Goal: Task Accomplishment & Management: Use online tool/utility

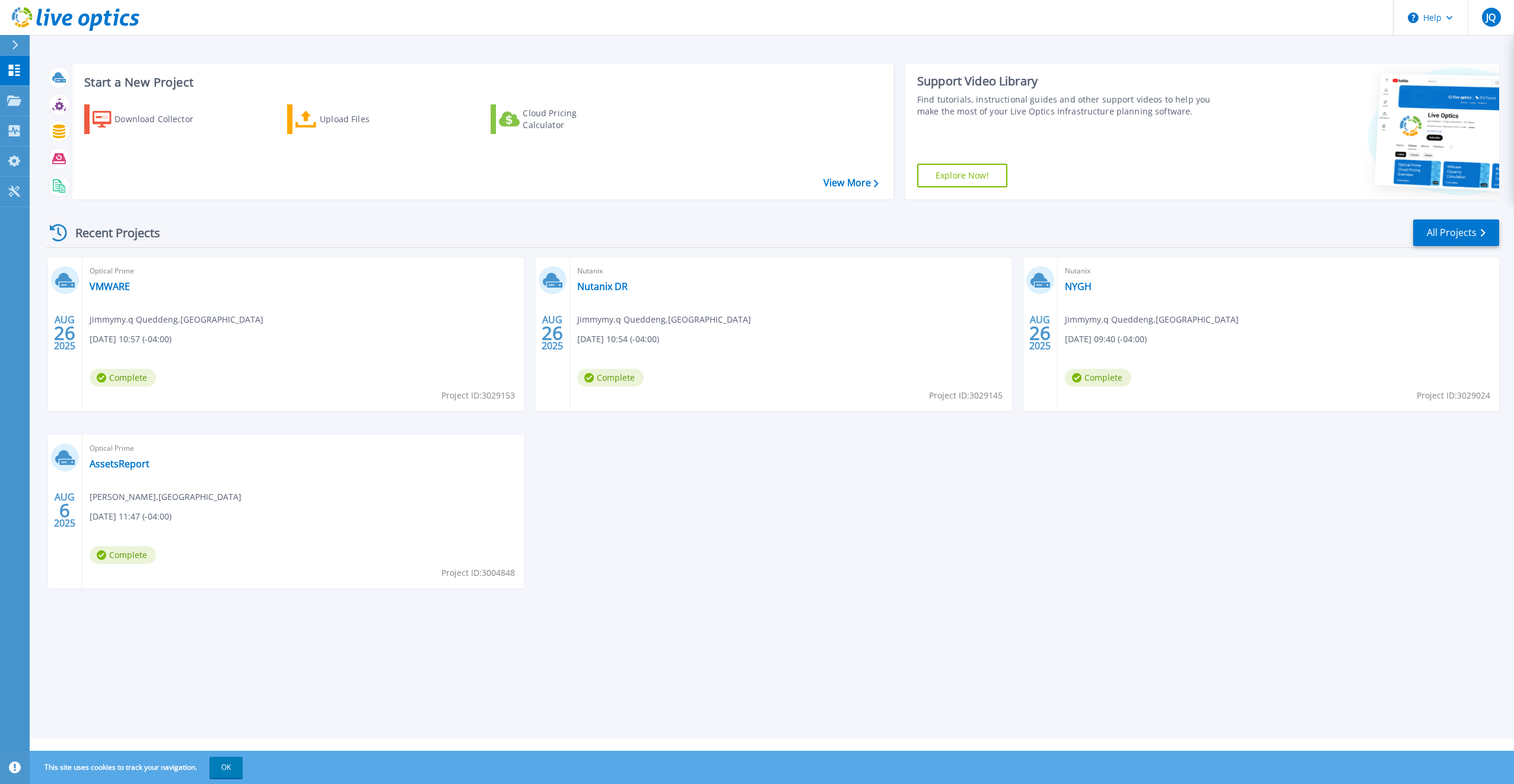
click at [369, 347] on div "Optical Prime VMWARE Jimmymy.q Queddeng , NORTH YORK GENERAL HOSPITAL 08/26/202…" at bounding box center [303, 334] width 441 height 154
click at [58, 128] on icon at bounding box center [59, 132] width 13 height 14
click at [18, 46] on icon at bounding box center [15, 45] width 7 height 10
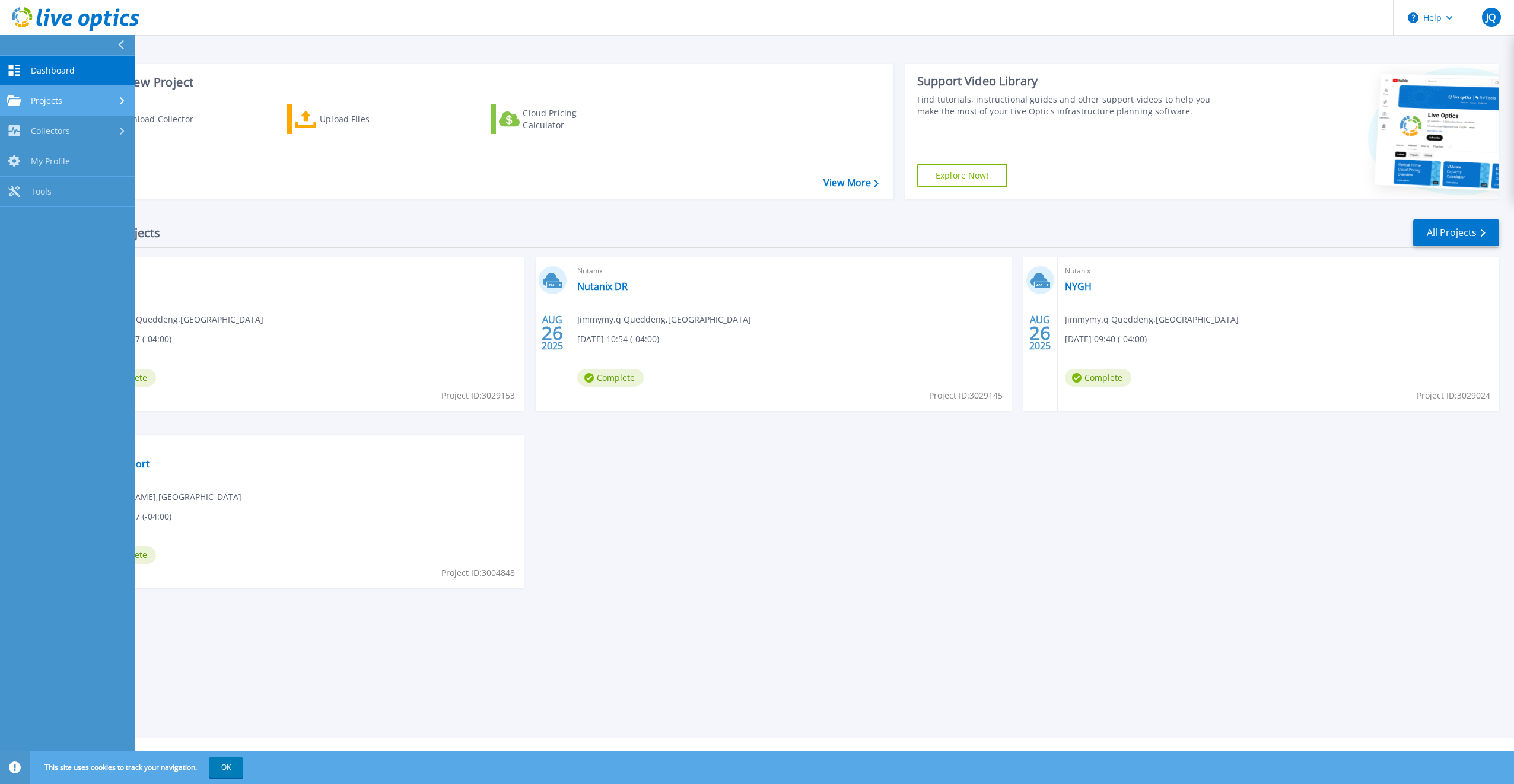
click at [62, 101] on div "Projects" at bounding box center [67, 101] width 121 height 11
click at [57, 135] on link "Search Projects" at bounding box center [68, 131] width 136 height 30
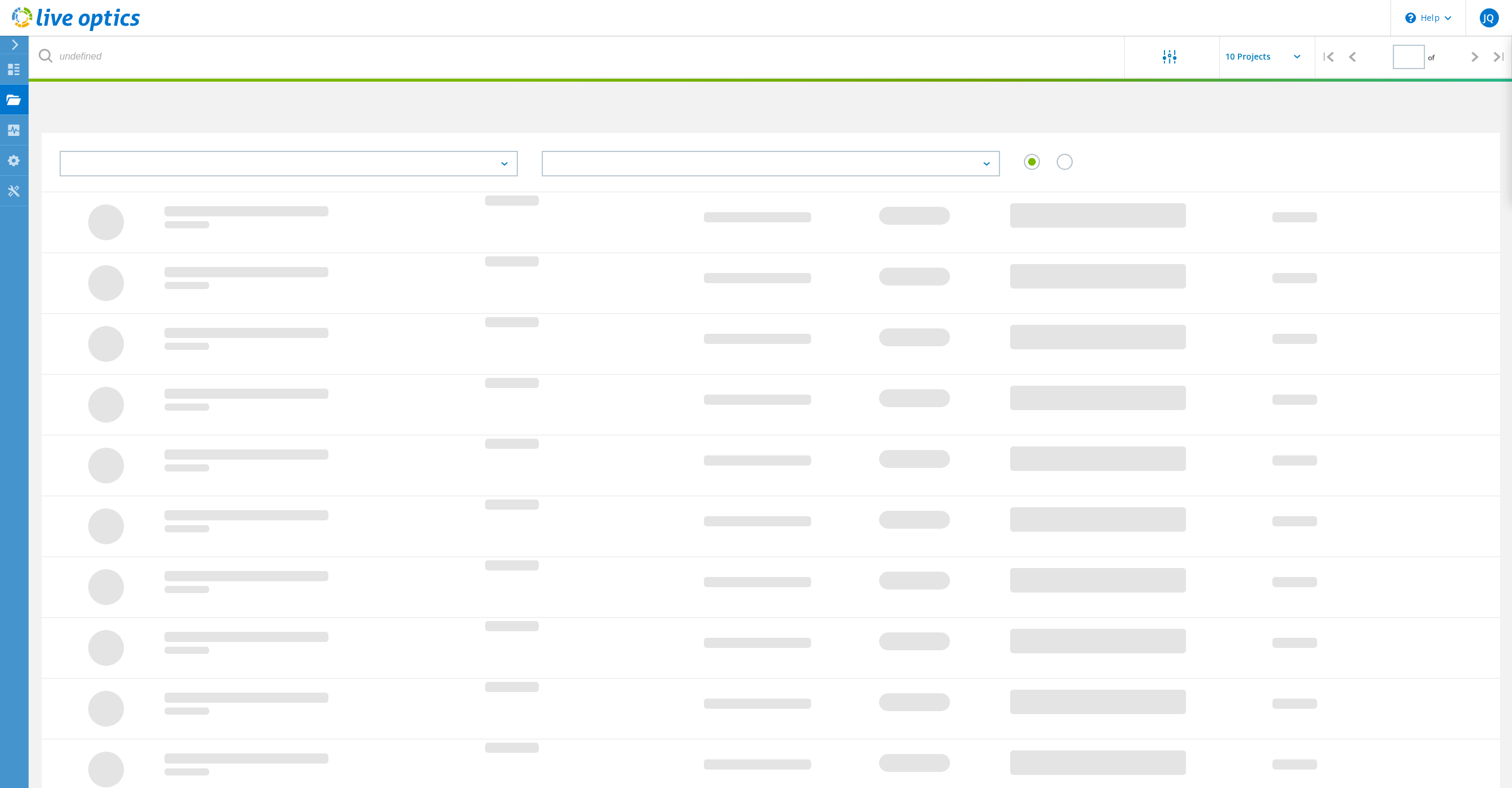
type input "1"
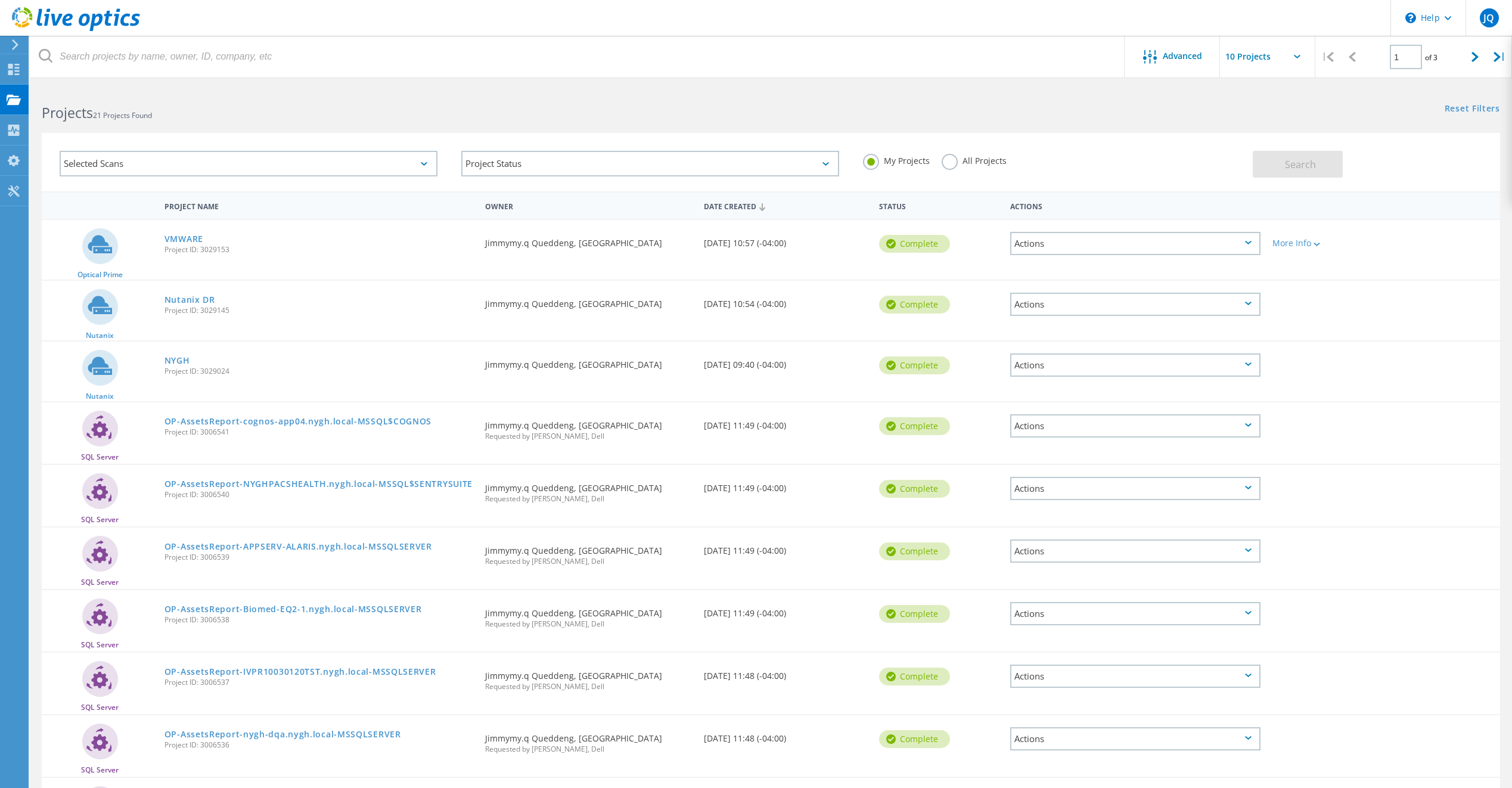
scroll to position [158, 0]
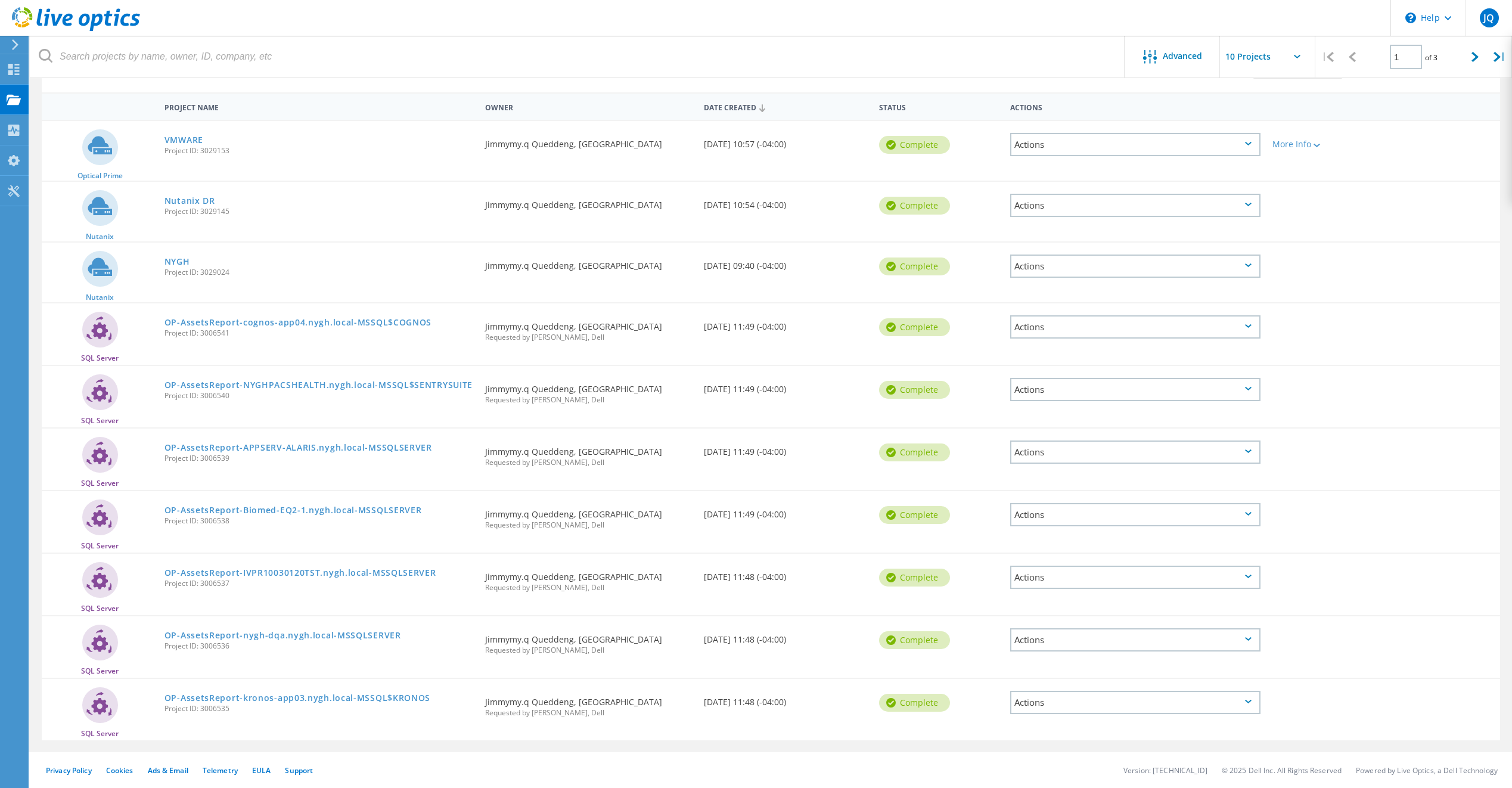
click at [18, 44] on icon at bounding box center [15, 44] width 9 height 11
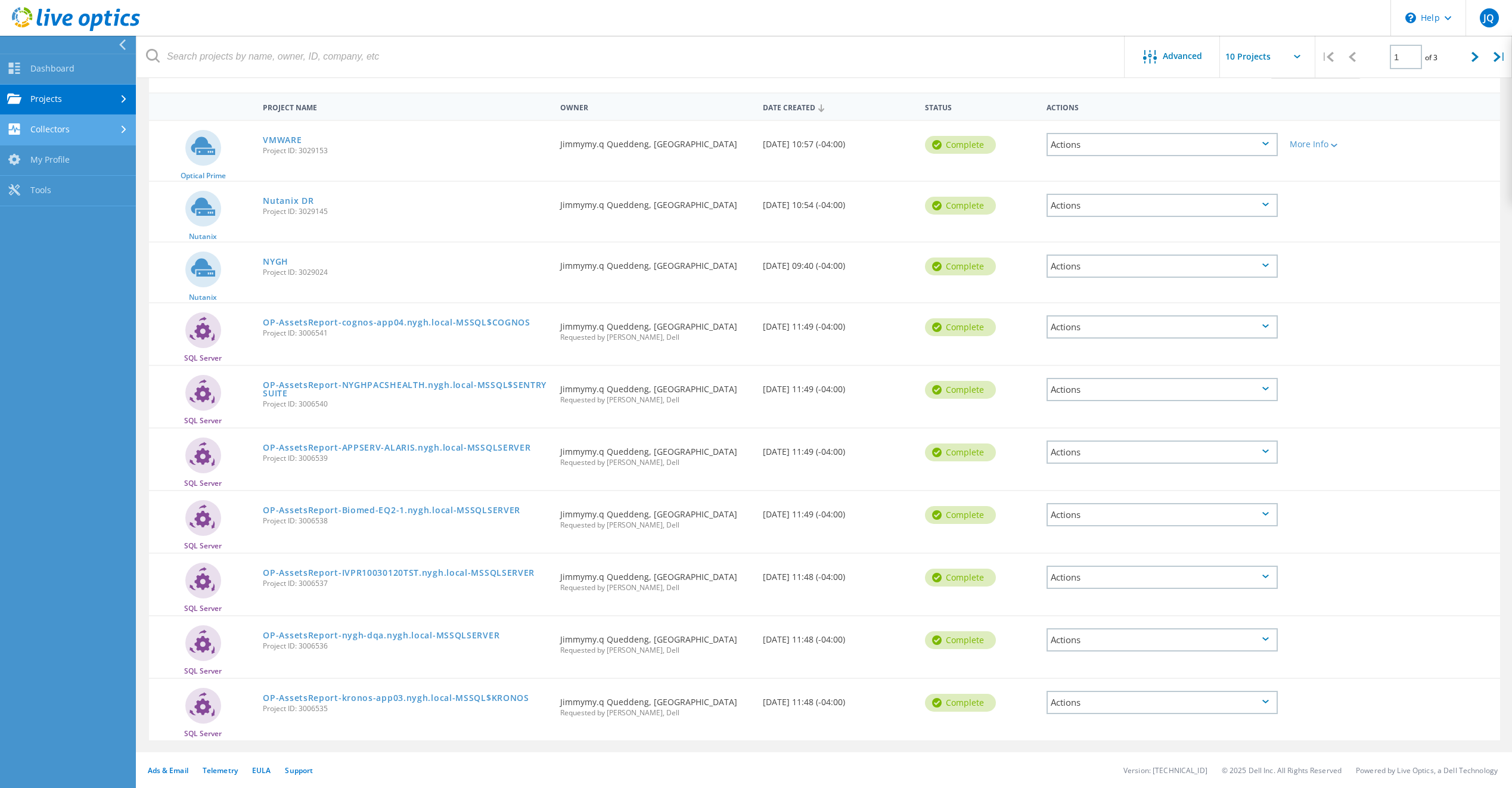
click at [47, 127] on link "Collectors" at bounding box center [68, 129] width 136 height 30
drag, startPoint x: 50, startPoint y: 129, endPoint x: 40, endPoint y: 72, distance: 57.9
click at [40, 72] on link "Dashboard" at bounding box center [68, 69] width 136 height 30
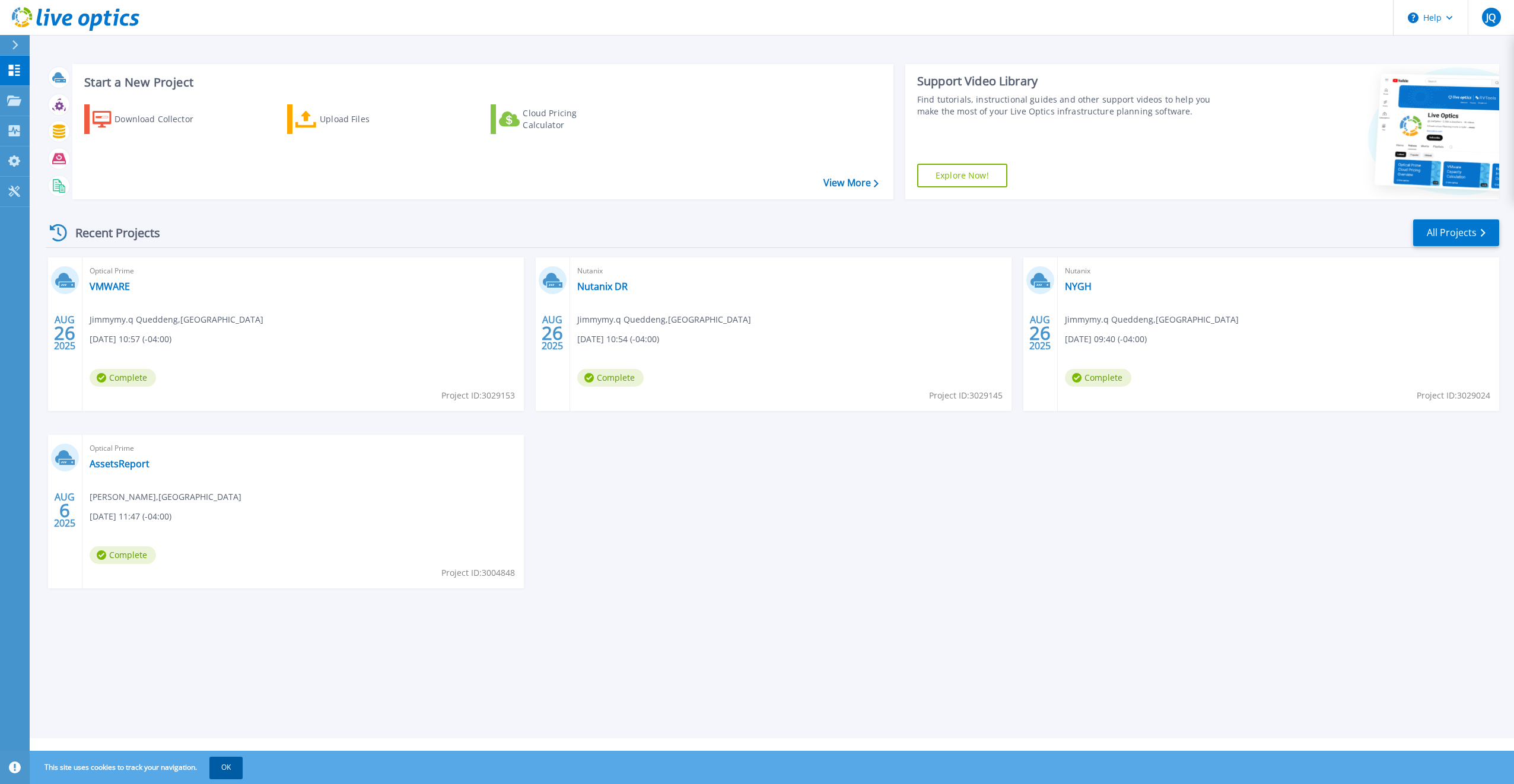
click at [219, 764] on button "OK" at bounding box center [226, 768] width 33 height 21
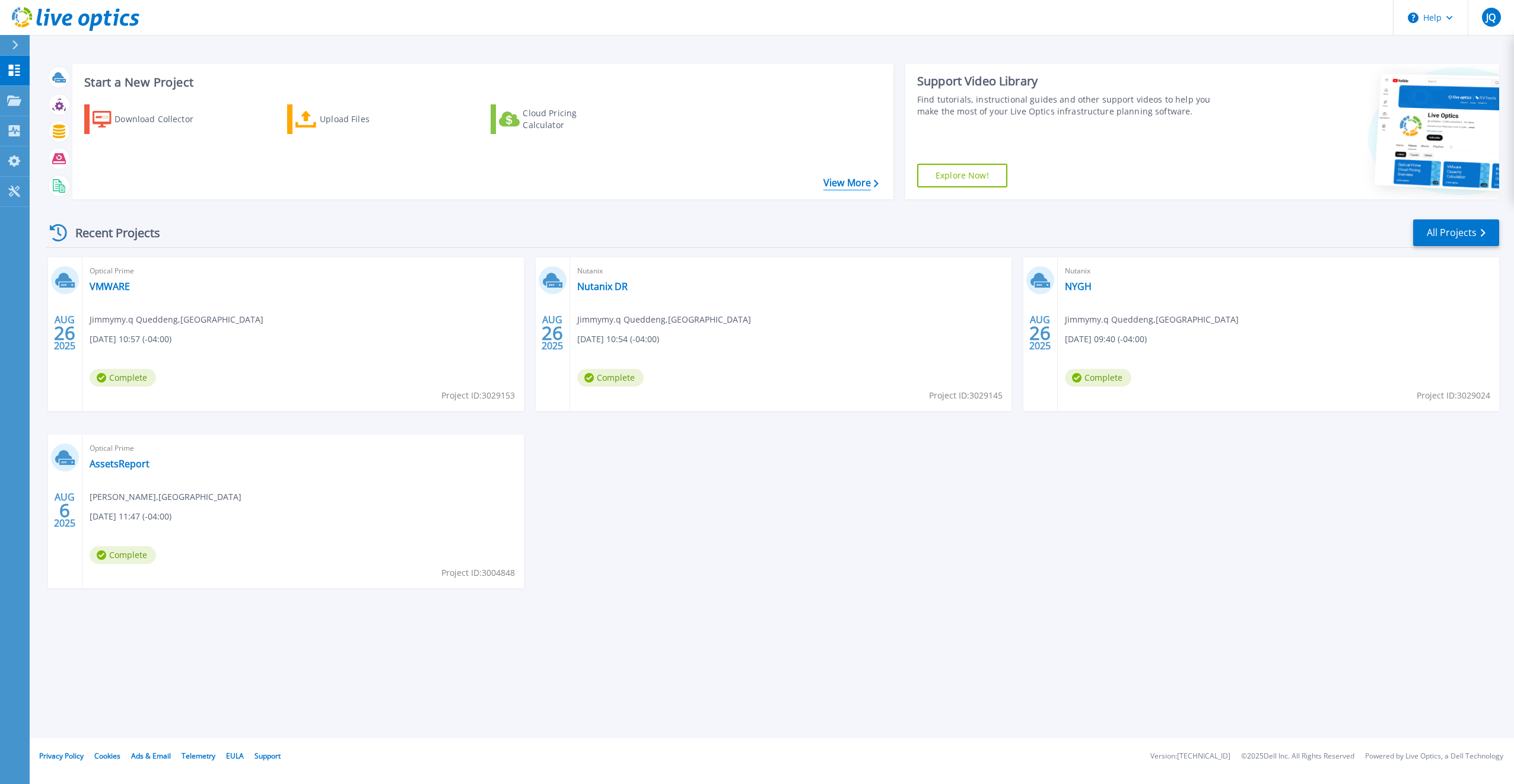
click at [850, 184] on link "View More" at bounding box center [851, 183] width 55 height 12
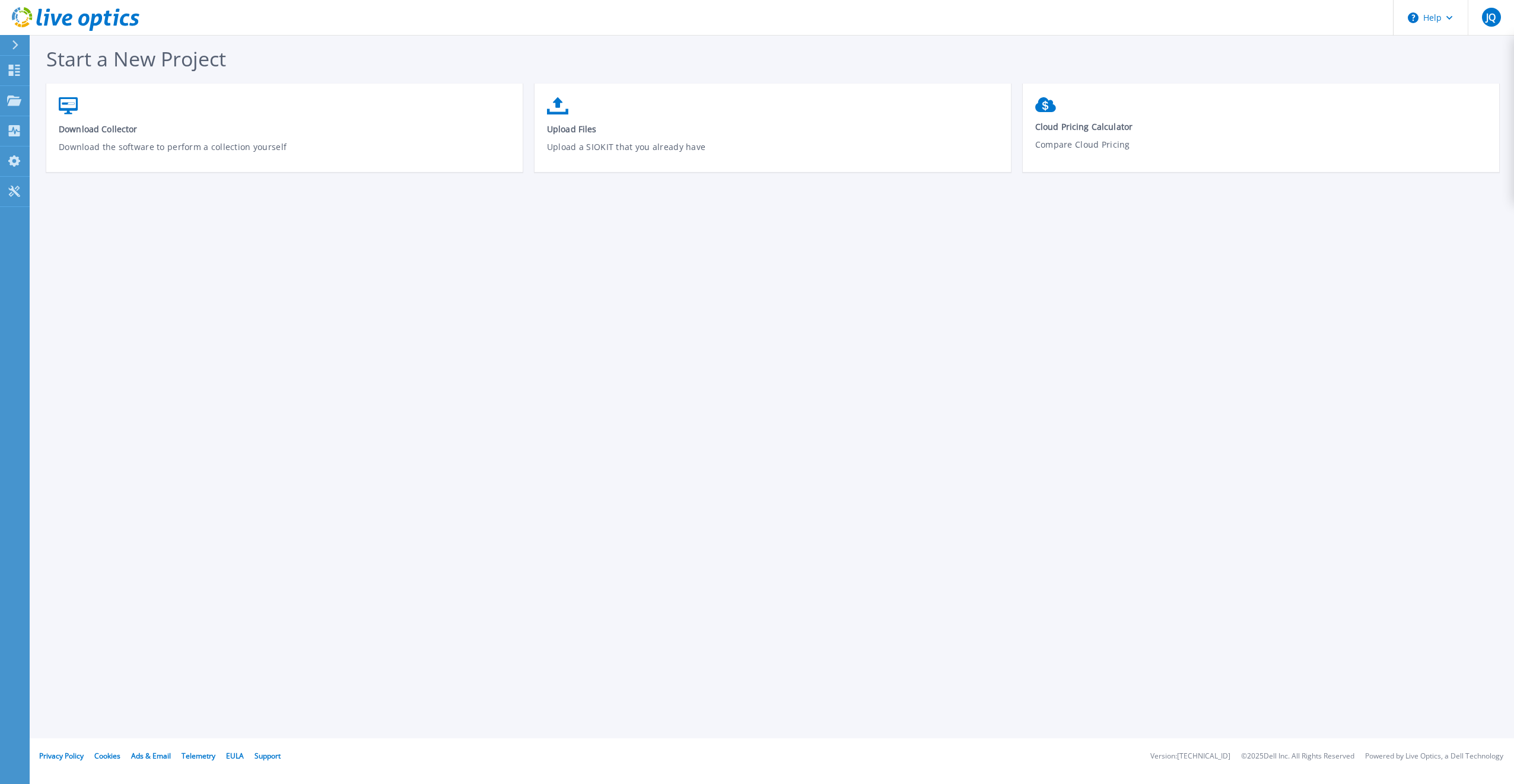
click at [15, 43] on icon at bounding box center [15, 45] width 6 height 10
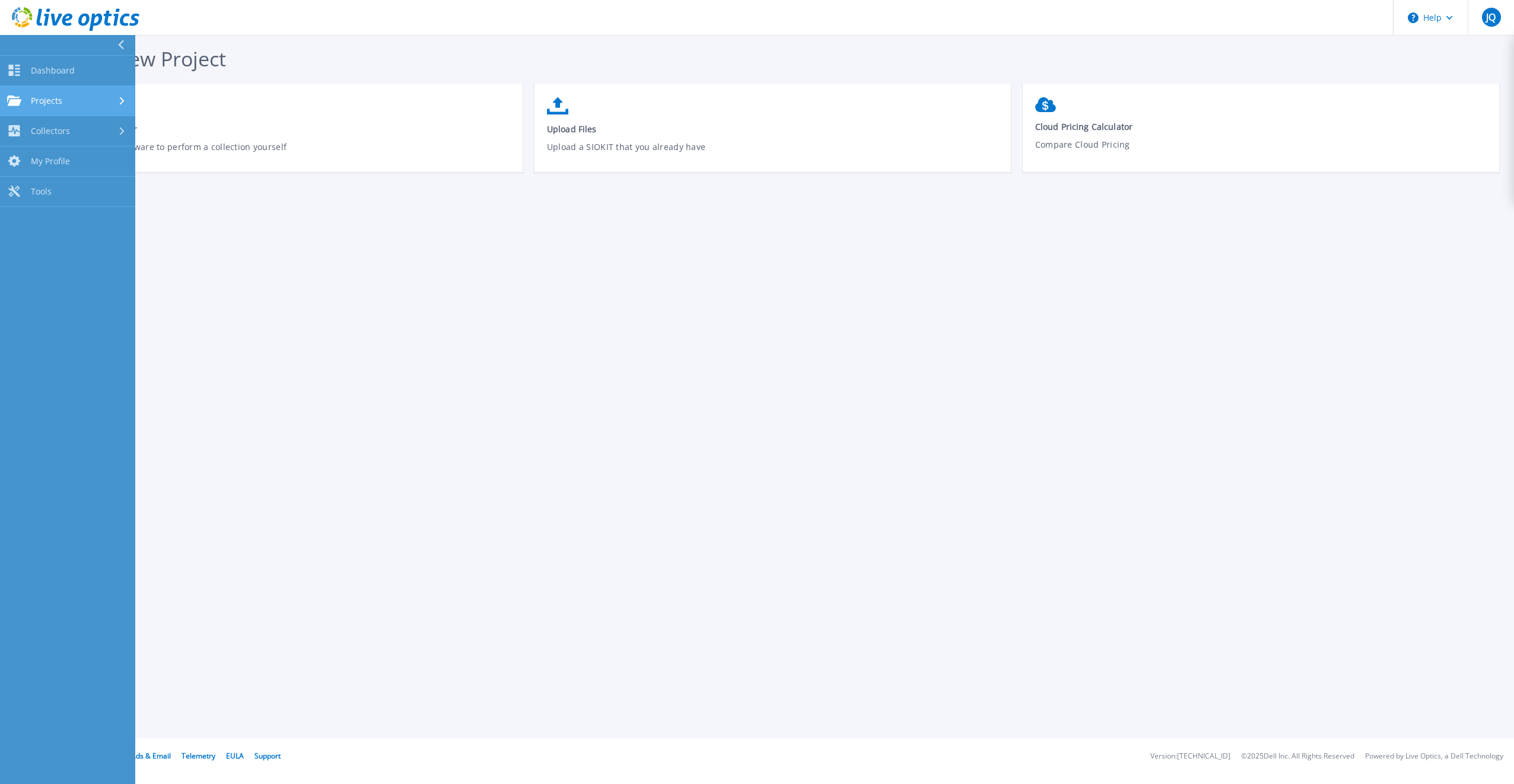
click at [117, 101] on div "Projects" at bounding box center [67, 101] width 121 height 11
click at [98, 232] on div "Collectors" at bounding box center [67, 230] width 121 height 12
click at [119, 134] on div at bounding box center [123, 132] width 10 height 10
click at [120, 134] on icon at bounding box center [122, 131] width 5 height 8
click at [42, 254] on span "Tools" at bounding box center [41, 253] width 20 height 11
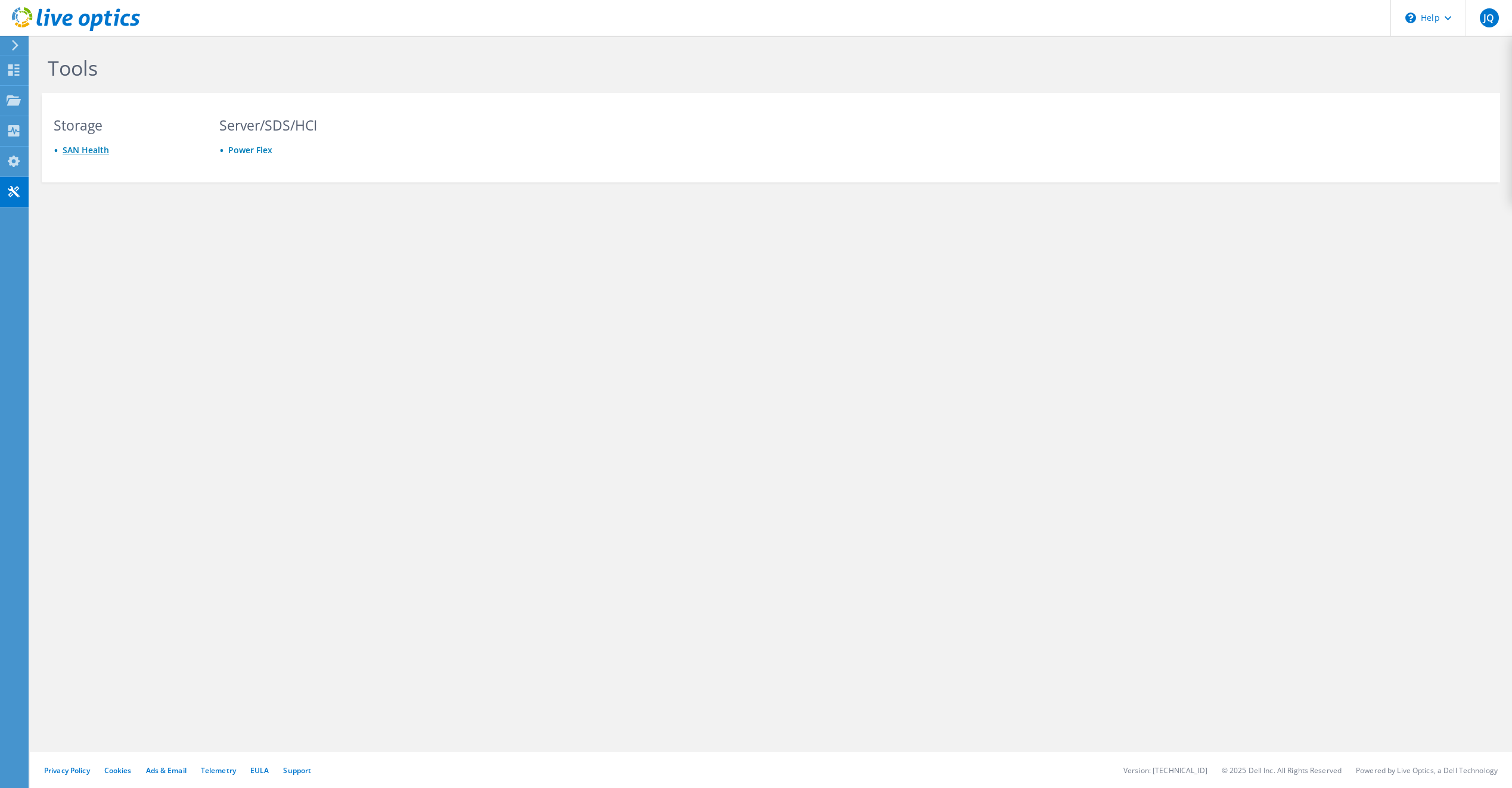
click at [92, 149] on link "SAN Health" at bounding box center [86, 150] width 47 height 12
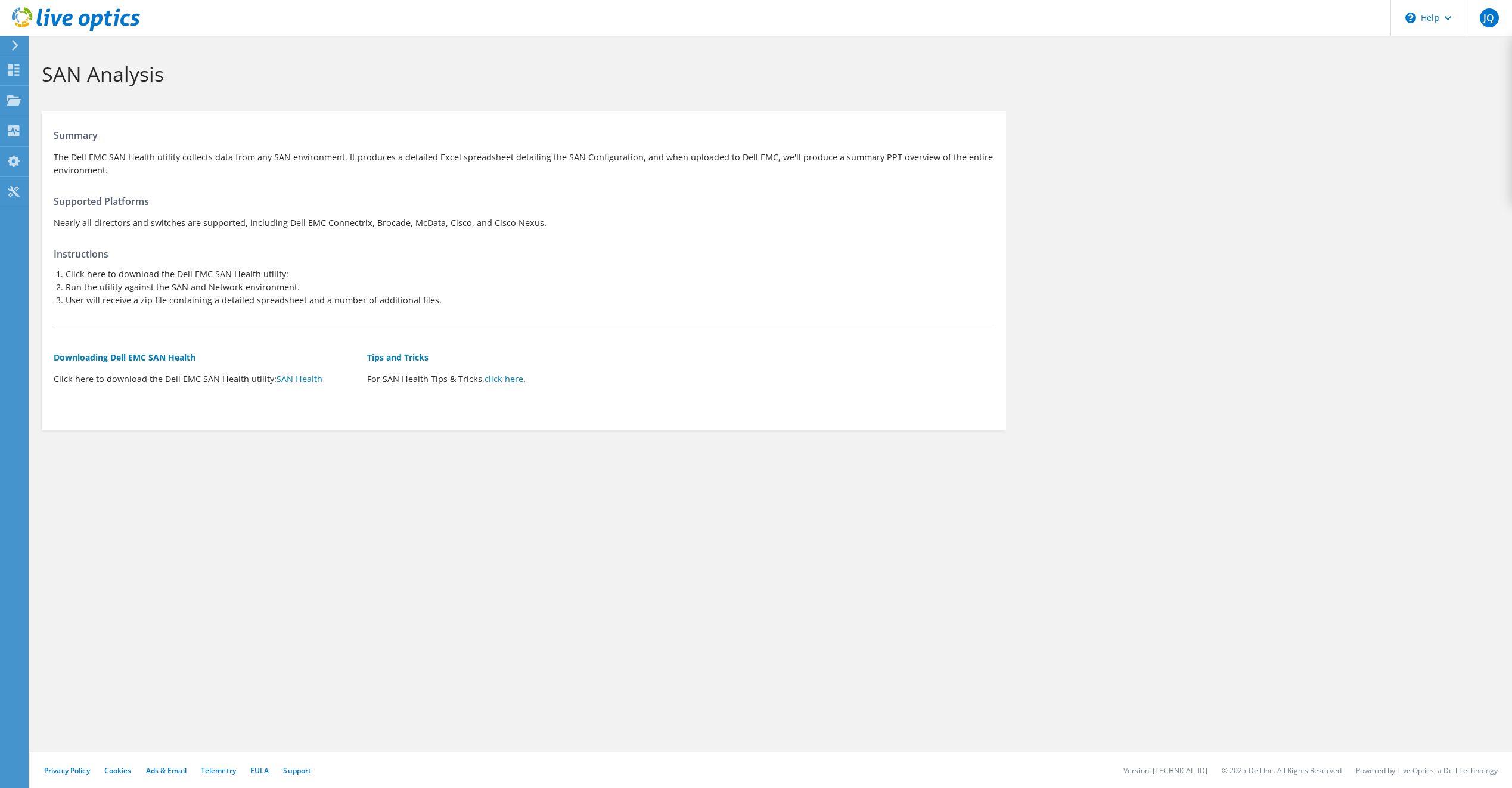
click at [18, 39] on div at bounding box center [70, 19] width 140 height 40
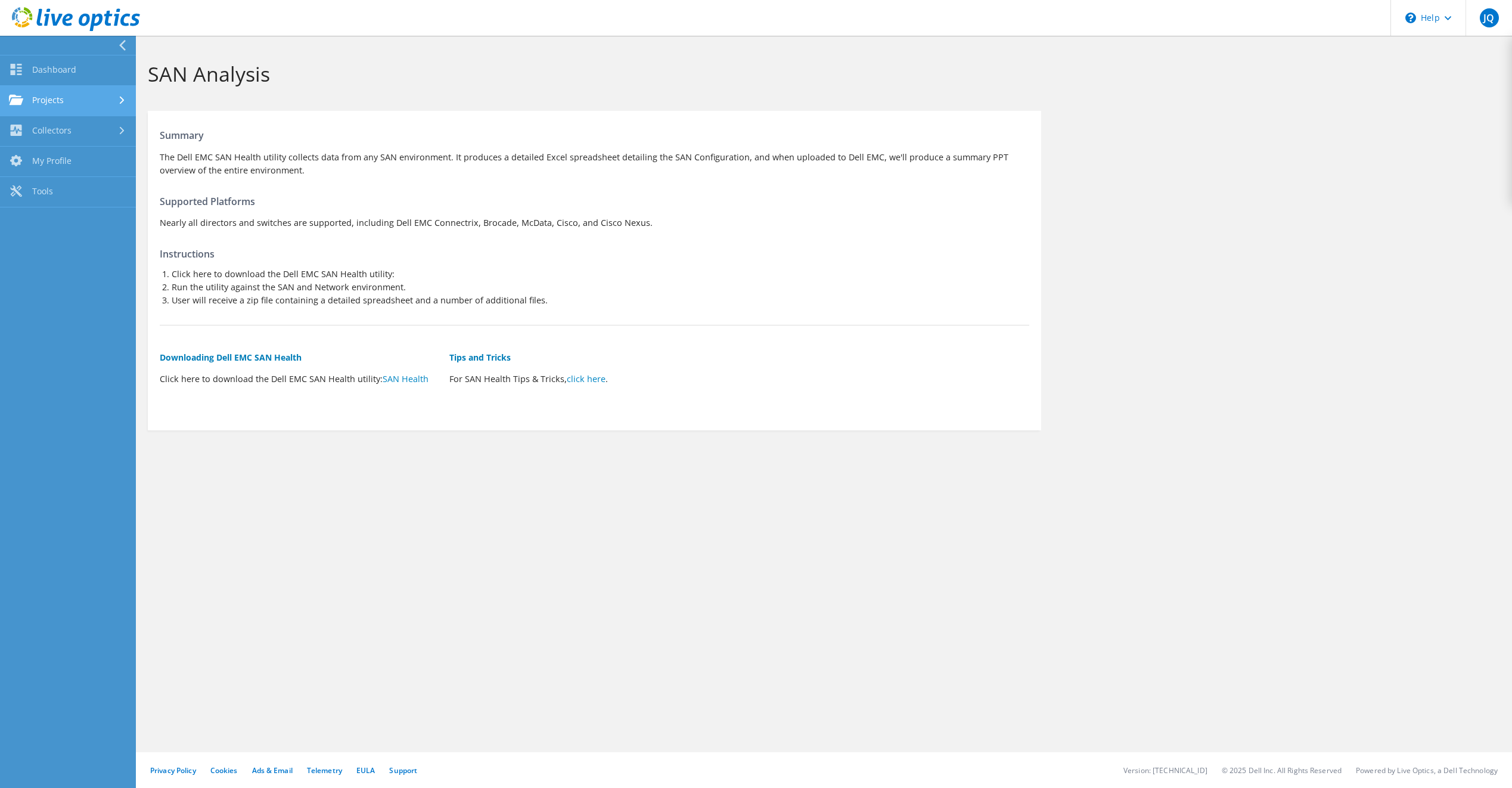
click at [71, 98] on link "Projects" at bounding box center [68, 100] width 136 height 30
click at [88, 138] on link "Search Projects" at bounding box center [68, 131] width 136 height 30
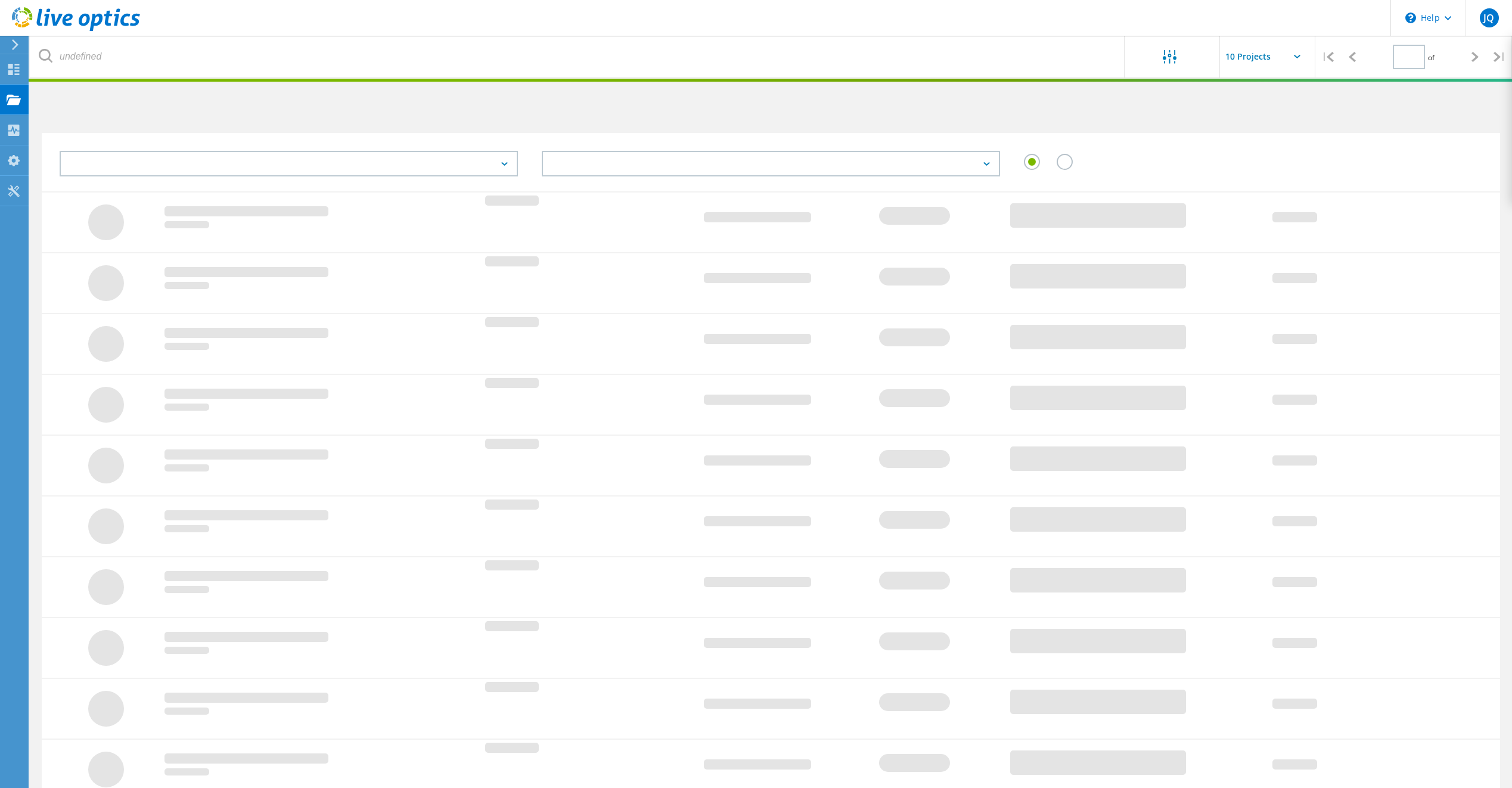
type input "1"
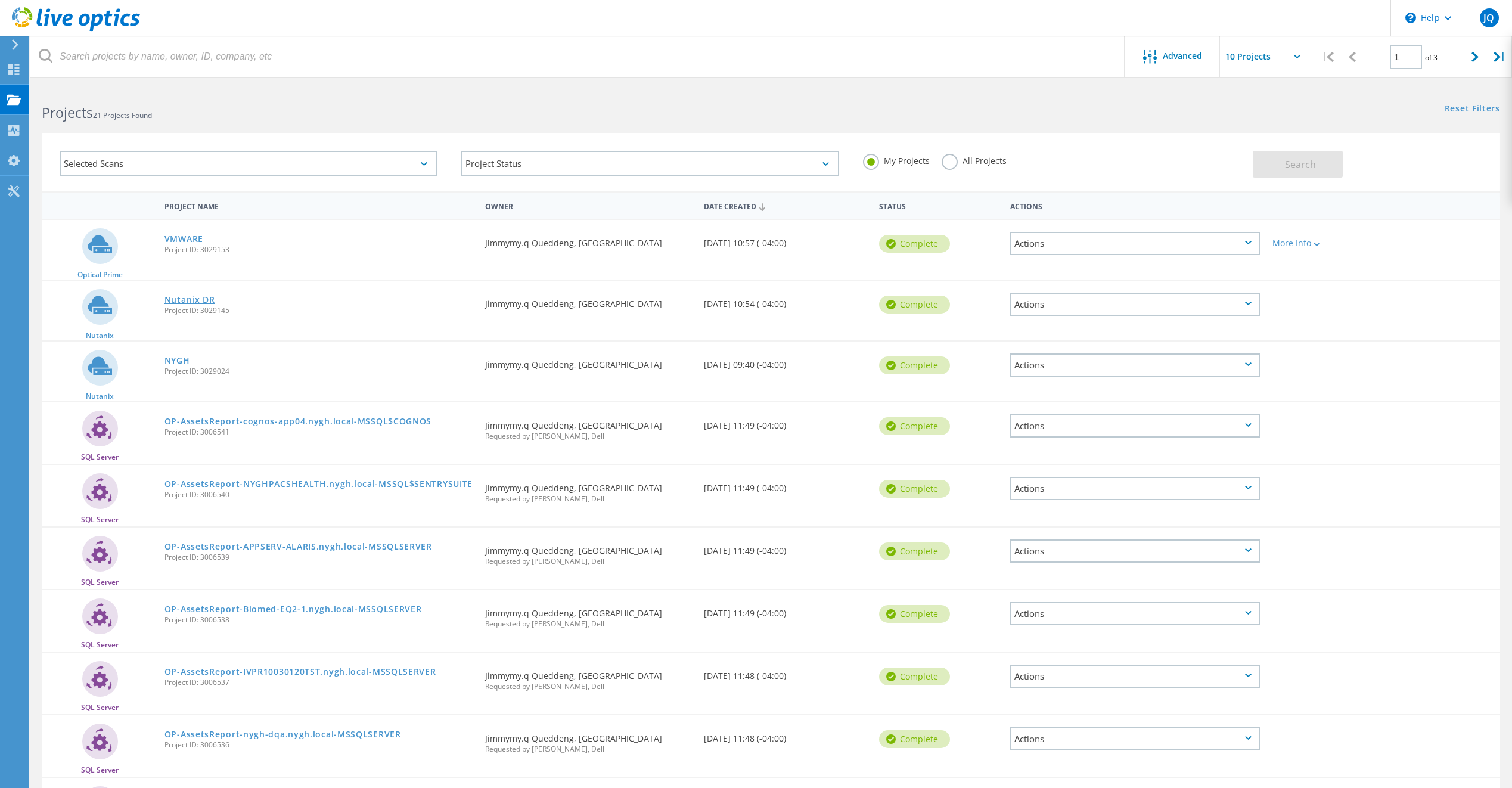
click at [192, 300] on link "Nutanix DR" at bounding box center [190, 300] width 51 height 9
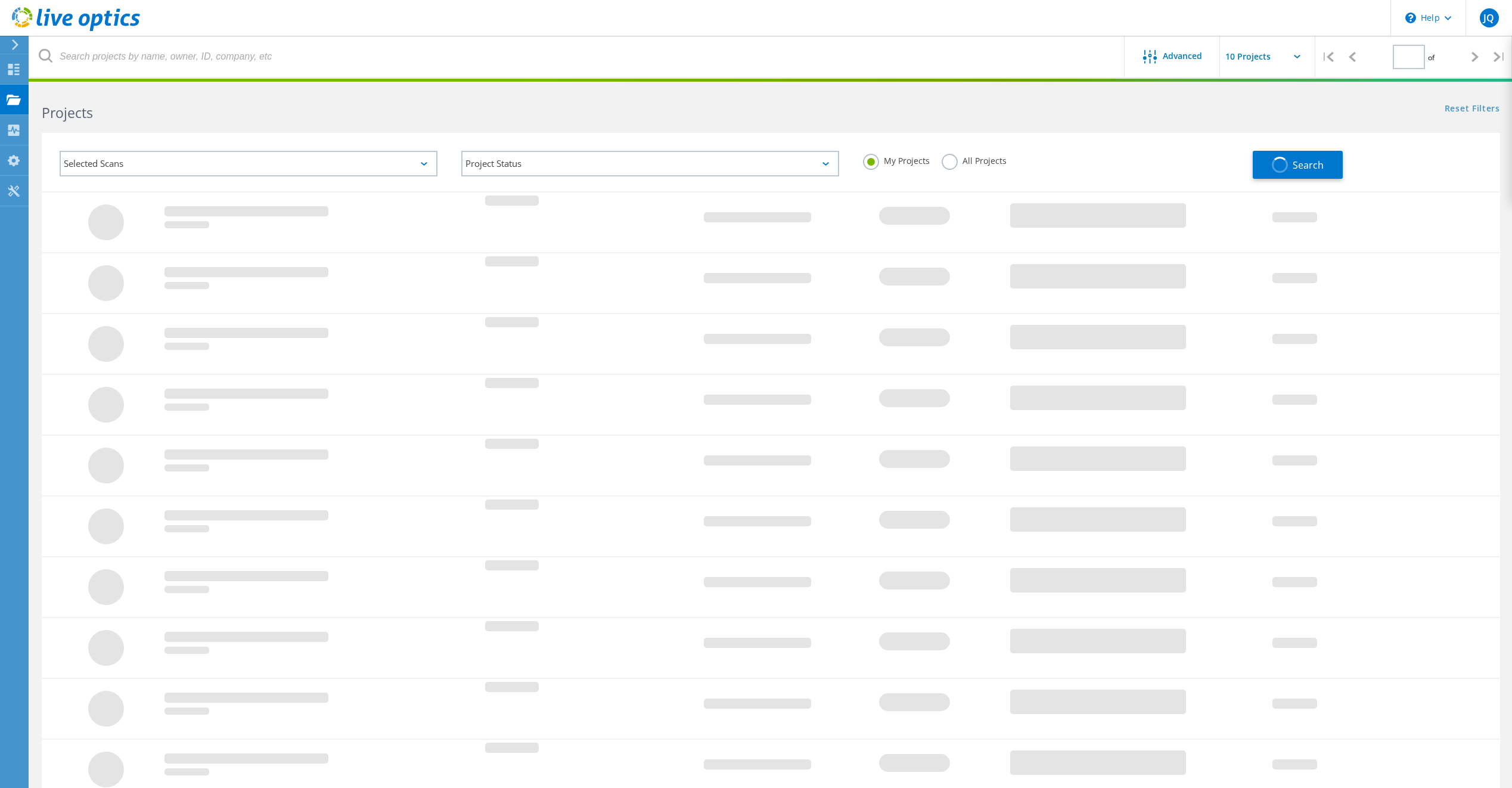
type input "1"
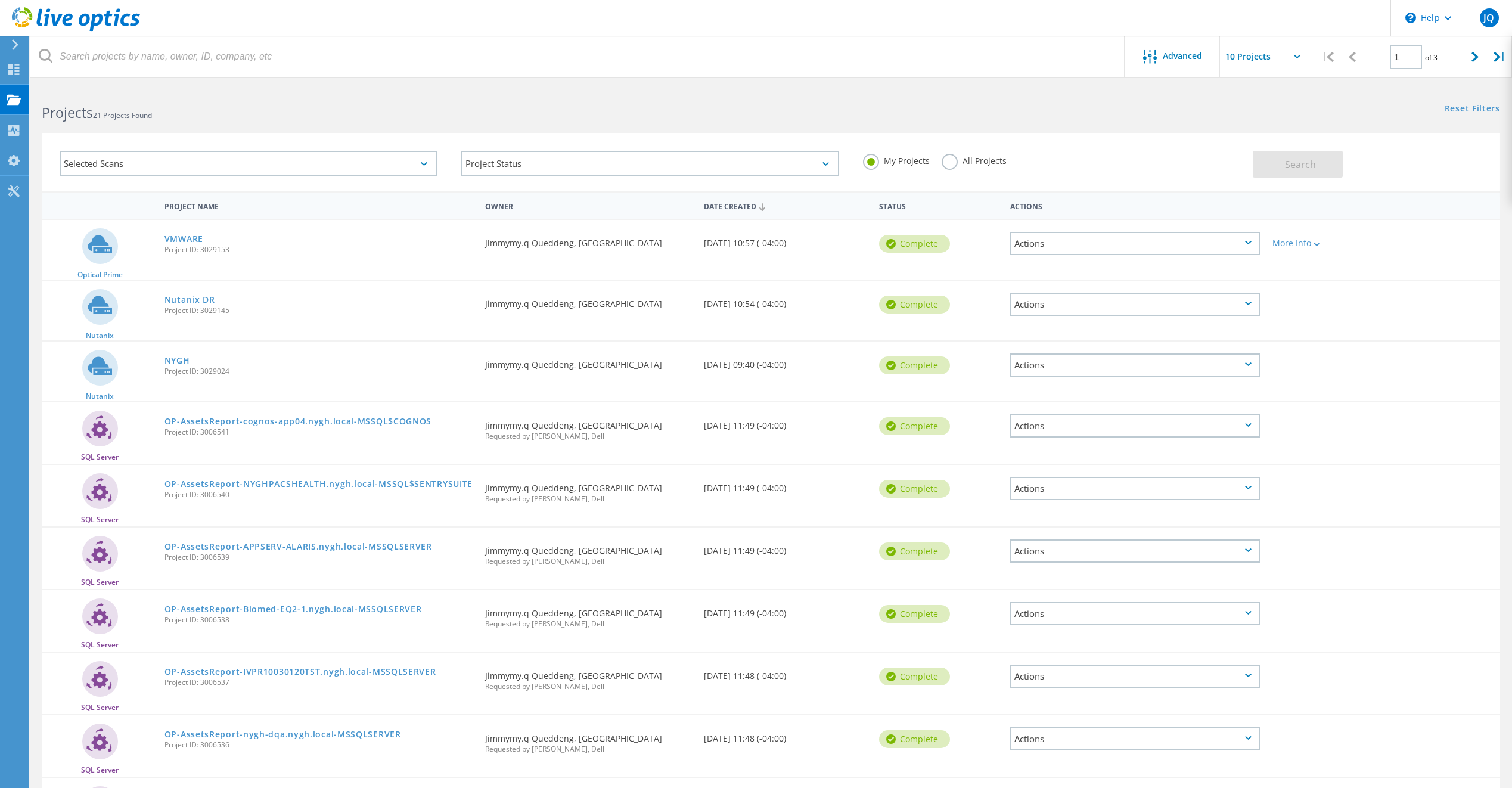
click at [191, 238] on link "VMWARE" at bounding box center [184, 239] width 39 height 9
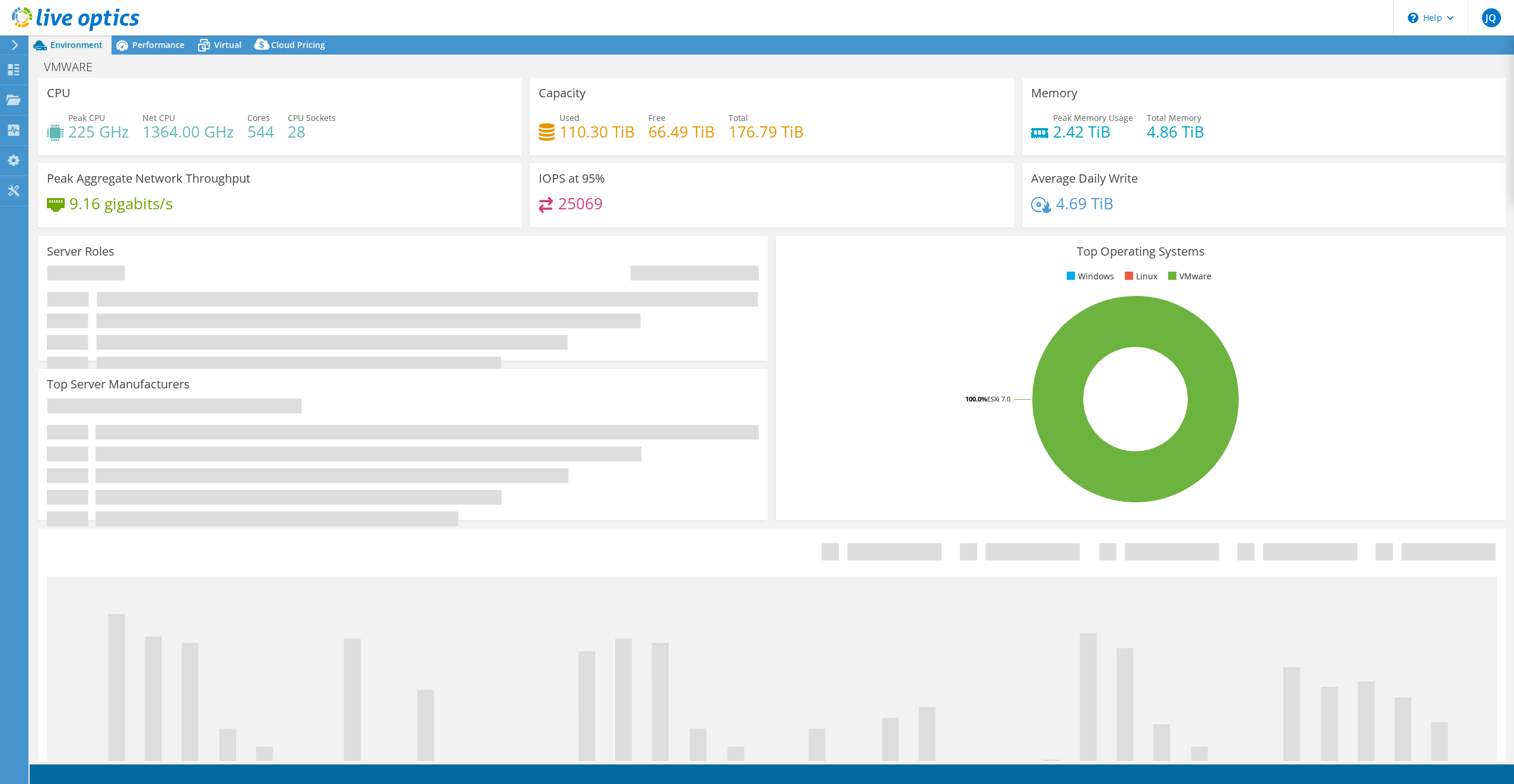
select select "USD"
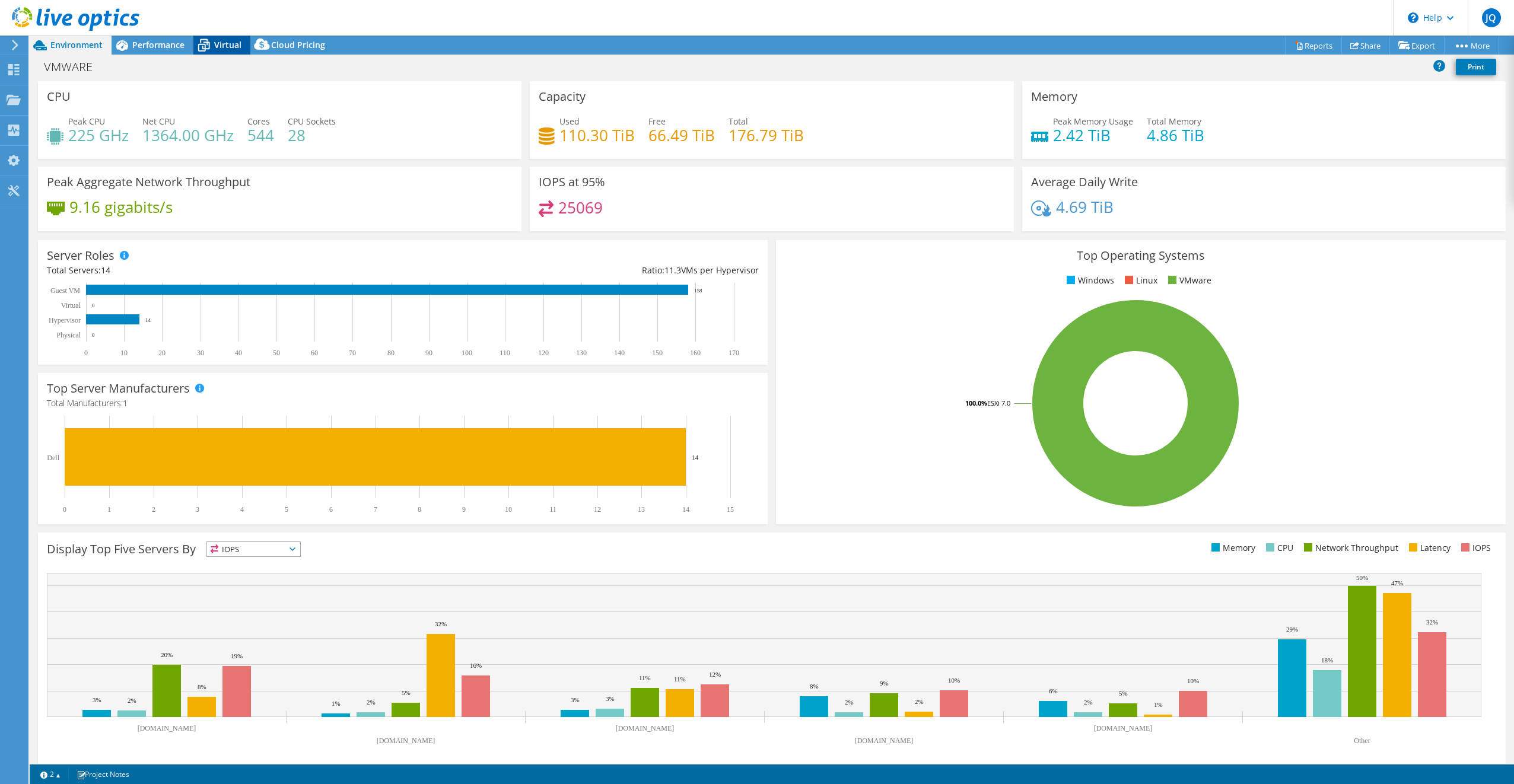
click at [227, 47] on span "Virtual" at bounding box center [227, 45] width 27 height 12
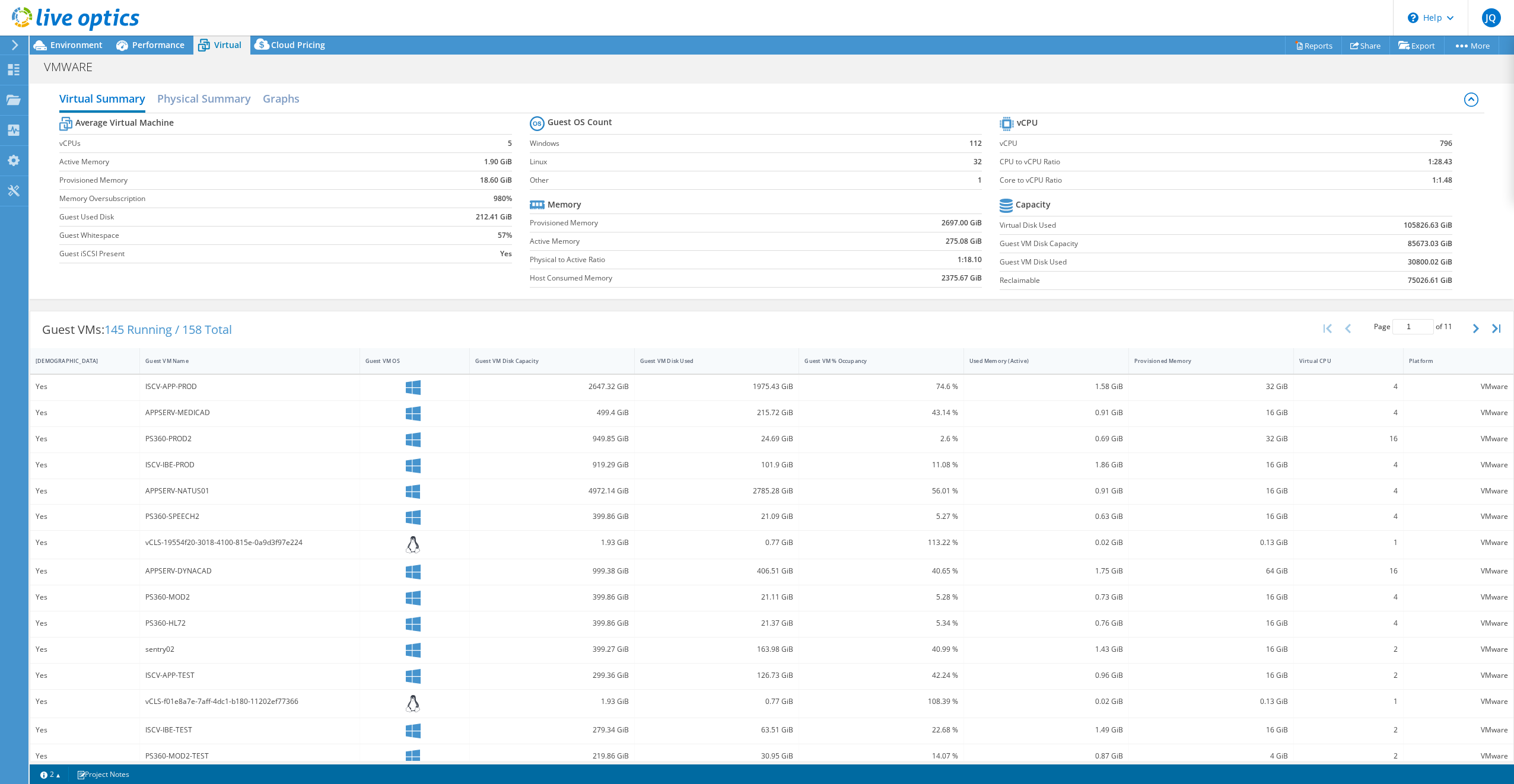
click at [76, 36] on div at bounding box center [70, 19] width 139 height 40
click at [15, 45] on icon at bounding box center [15, 45] width 9 height 11
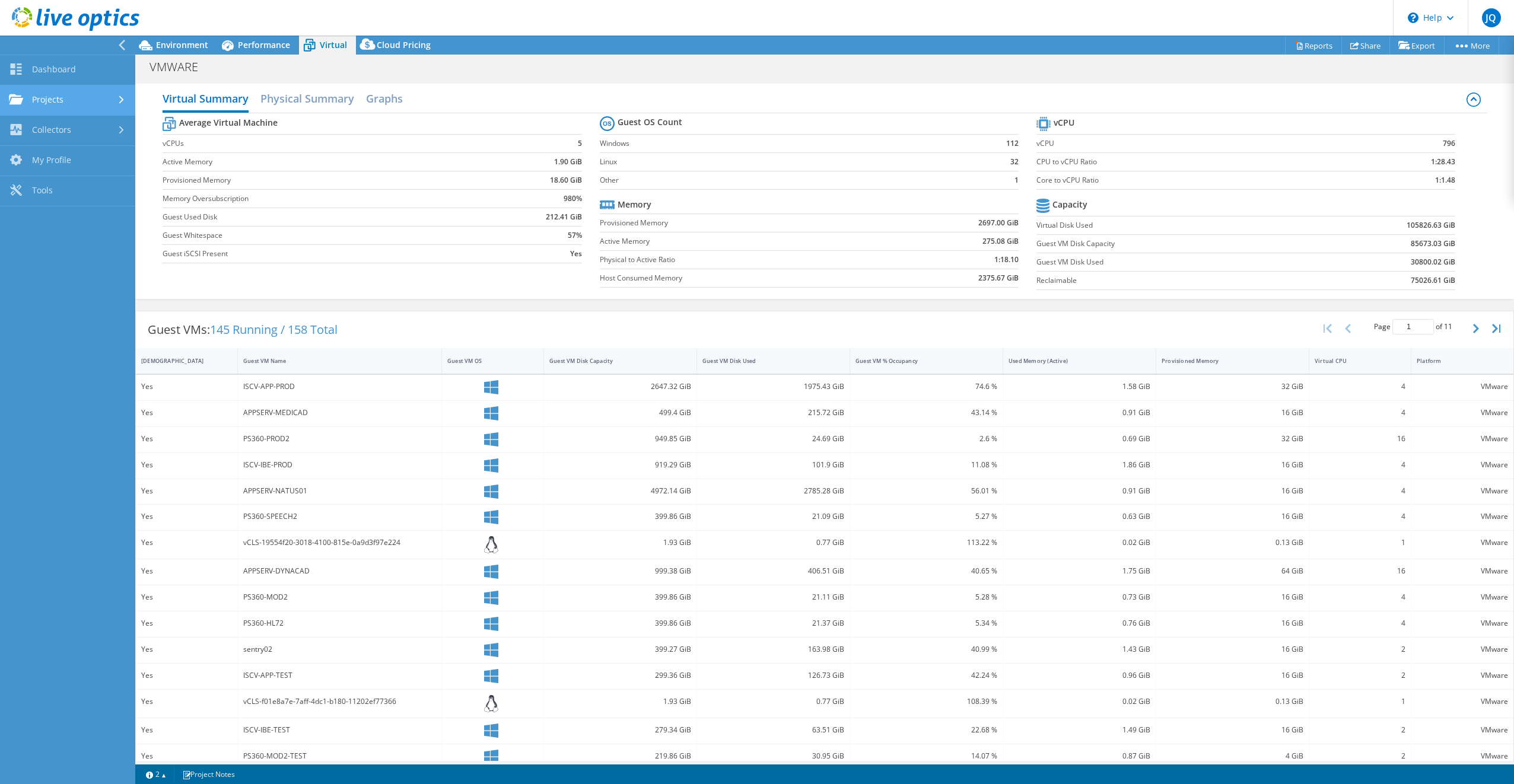
click at [48, 102] on link "Projects" at bounding box center [68, 100] width 136 height 30
click at [82, 131] on link "Search Projects" at bounding box center [68, 131] width 136 height 30
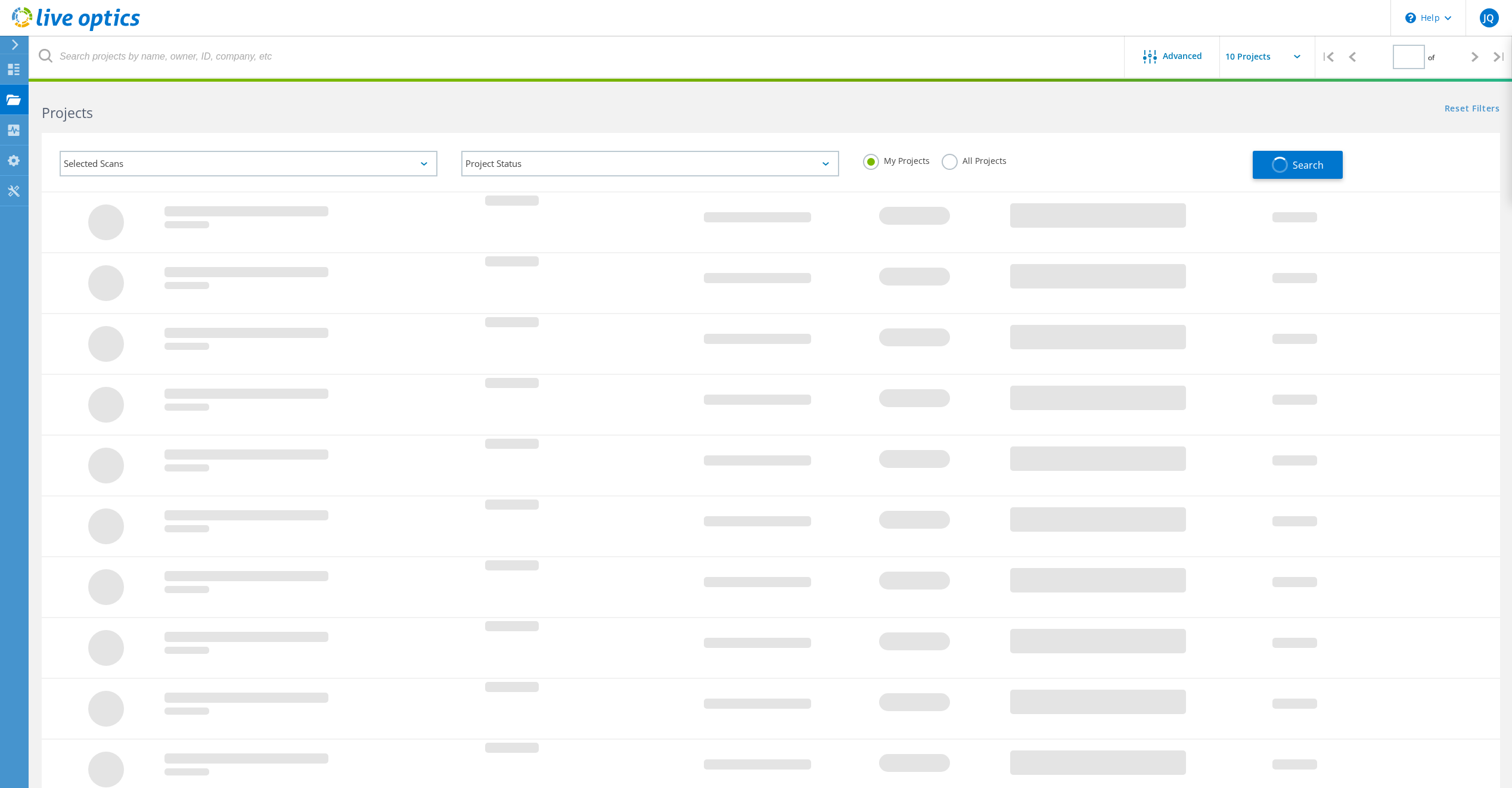
type input "1"
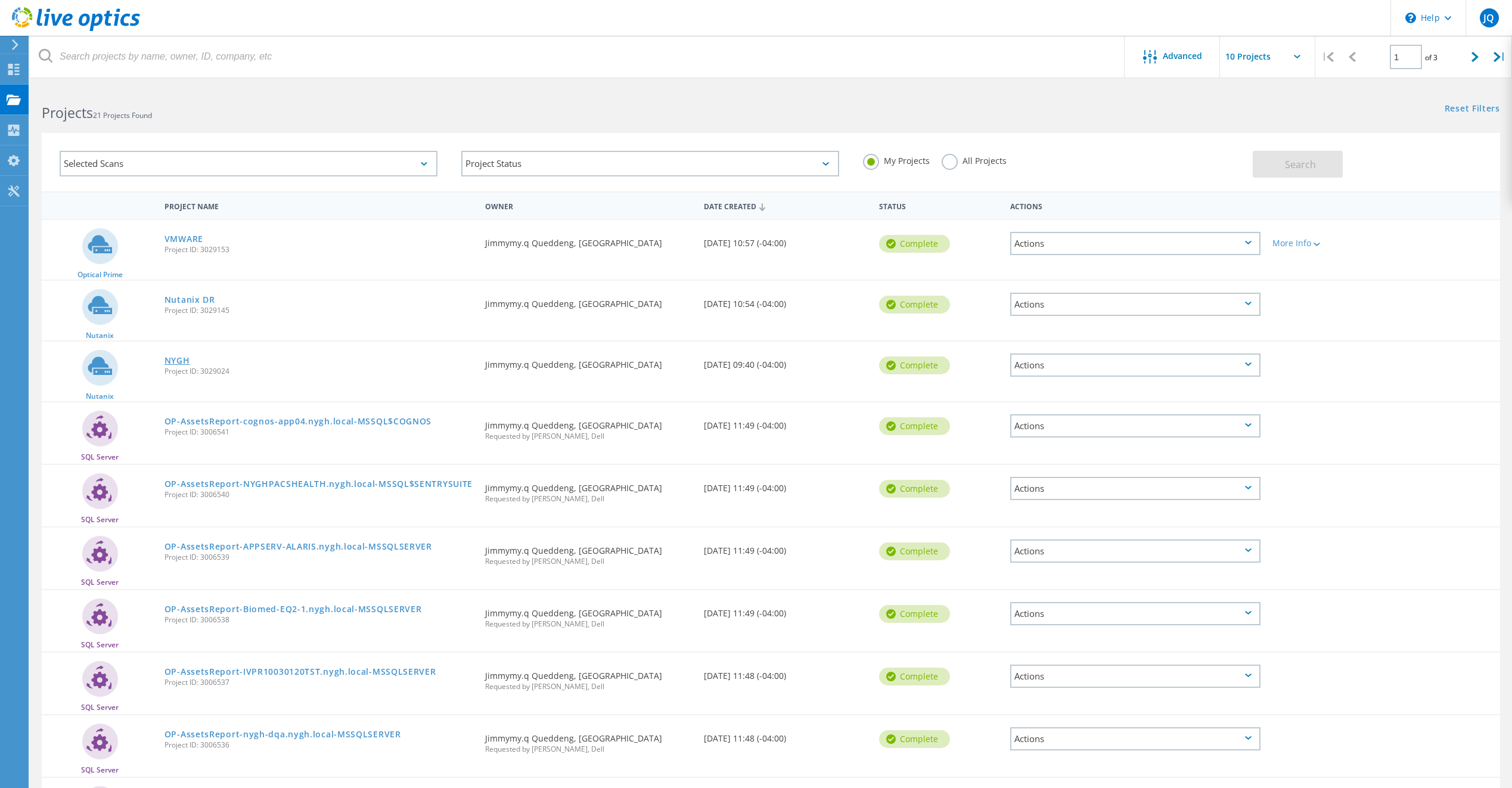
click at [180, 362] on link "NYGH" at bounding box center [177, 361] width 25 height 9
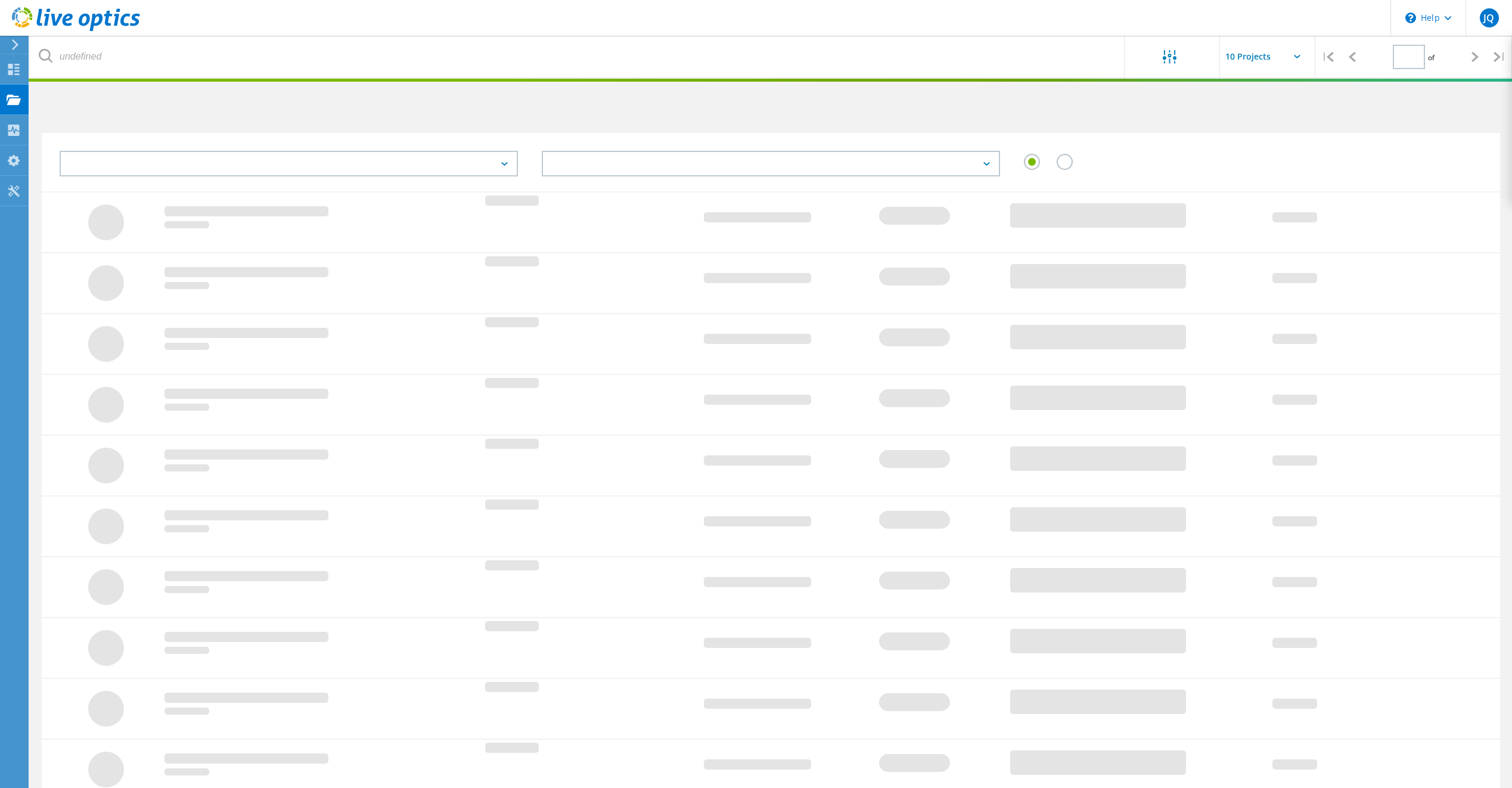
type input "1"
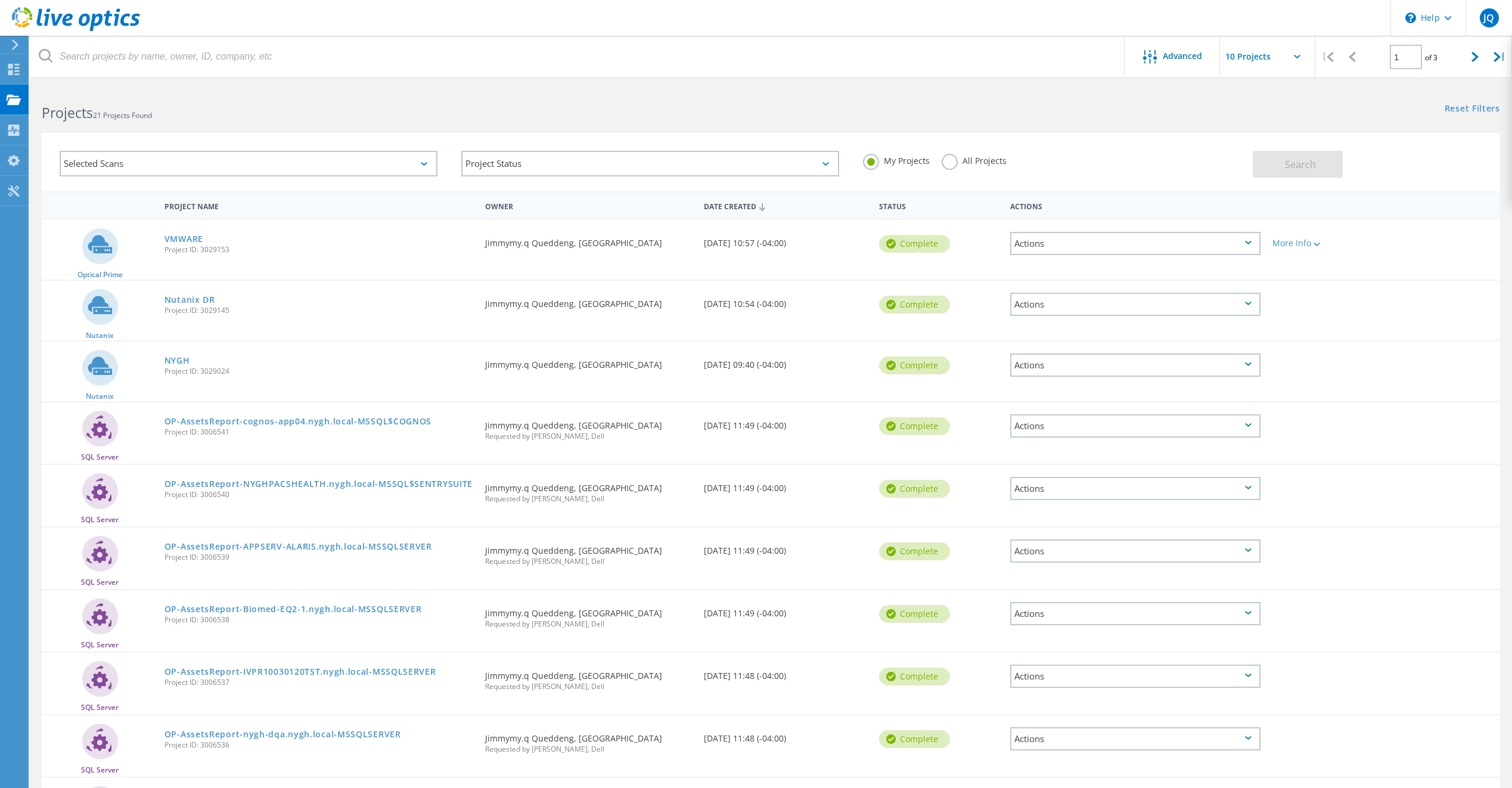
click at [954, 159] on label "All Projects" at bounding box center [974, 160] width 65 height 12
click at [0, 0] on input "All Projects" at bounding box center [0, 0] width 0 height 0
click at [119, 113] on span "21 Projects Found" at bounding box center [123, 115] width 59 height 10
click at [18, 44] on use at bounding box center [15, 44] width 7 height 11
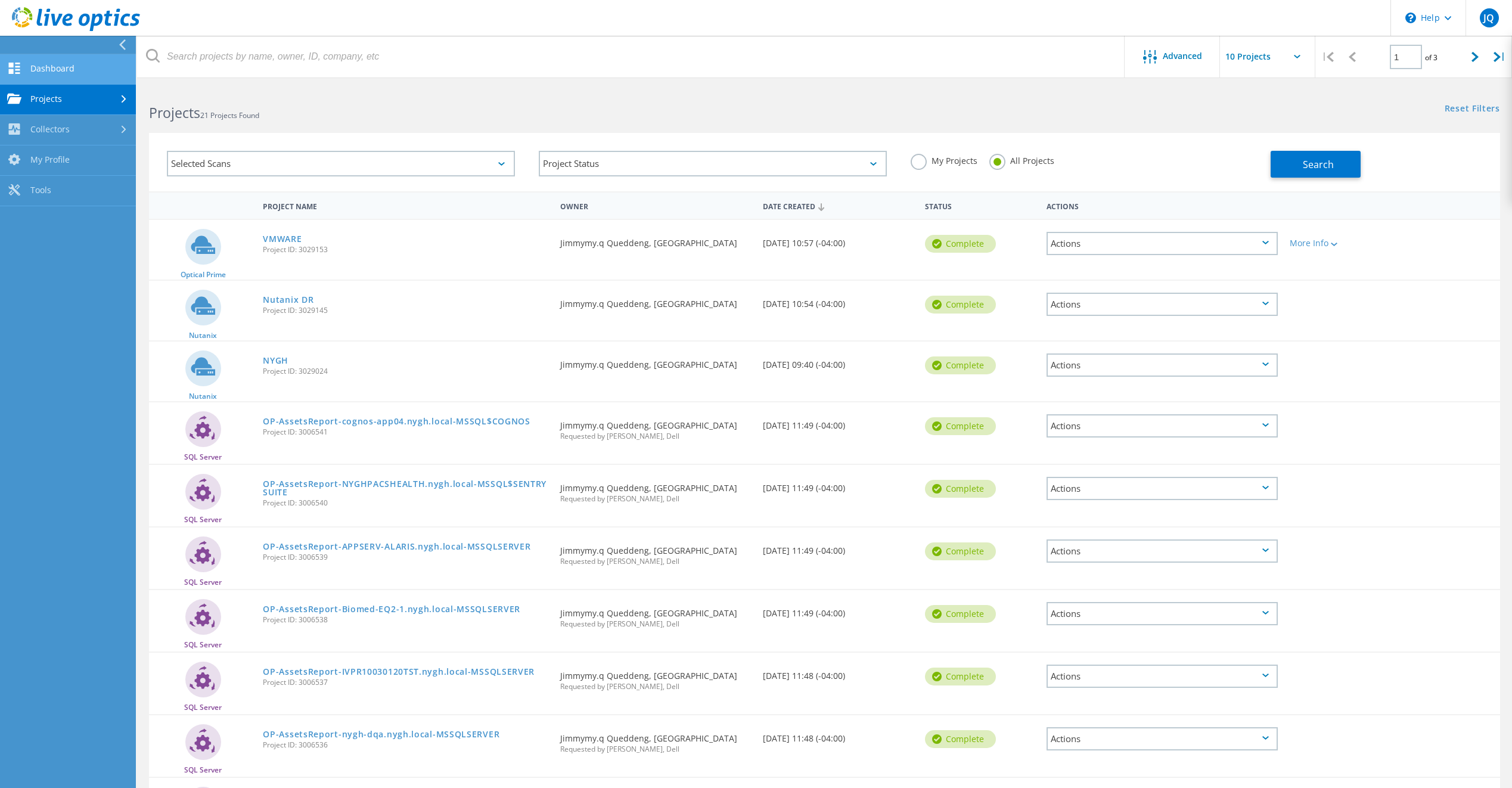
click at [56, 68] on link "Dashboard" at bounding box center [68, 69] width 136 height 30
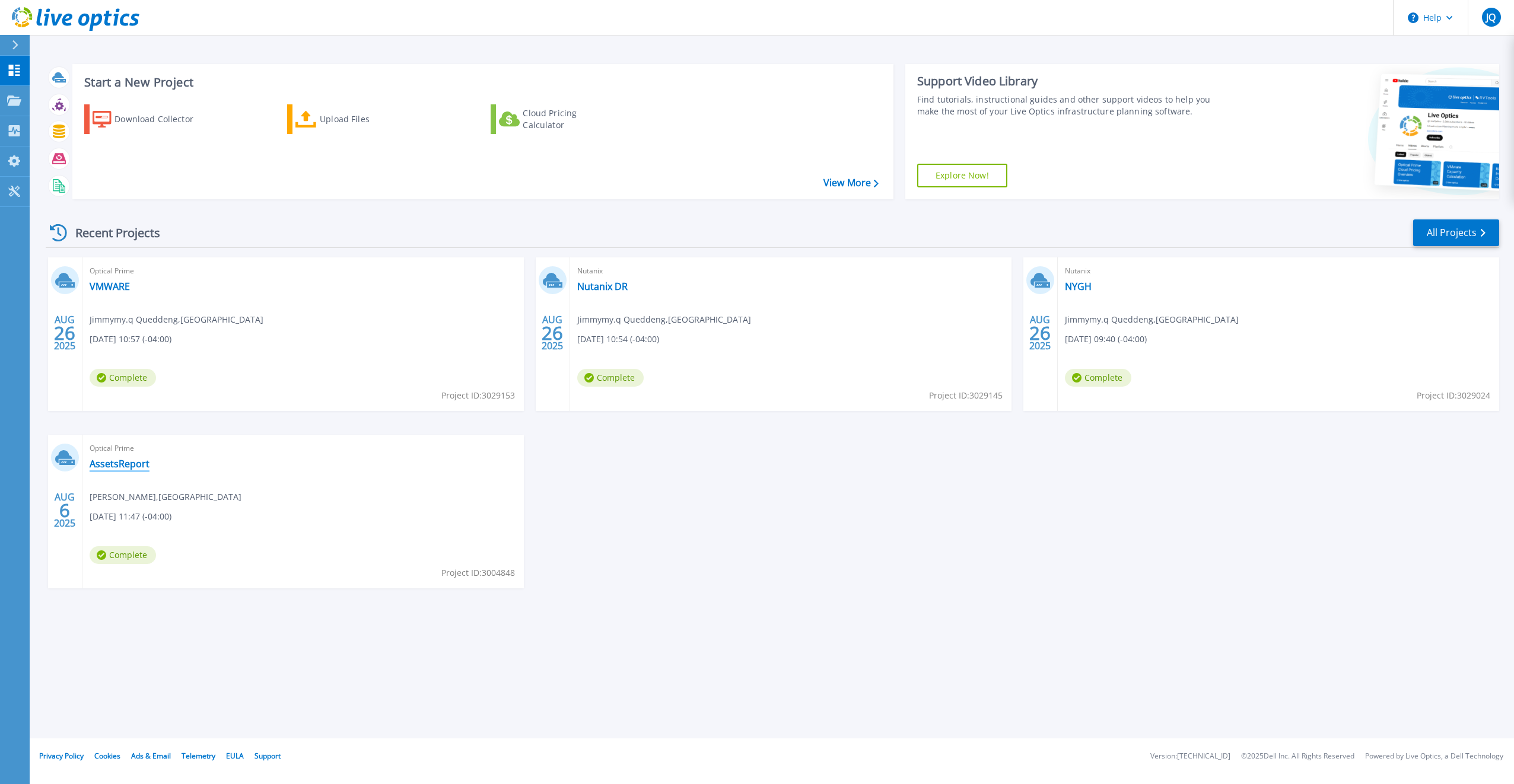
click at [118, 463] on link "AssetsReport" at bounding box center [120, 464] width 60 height 12
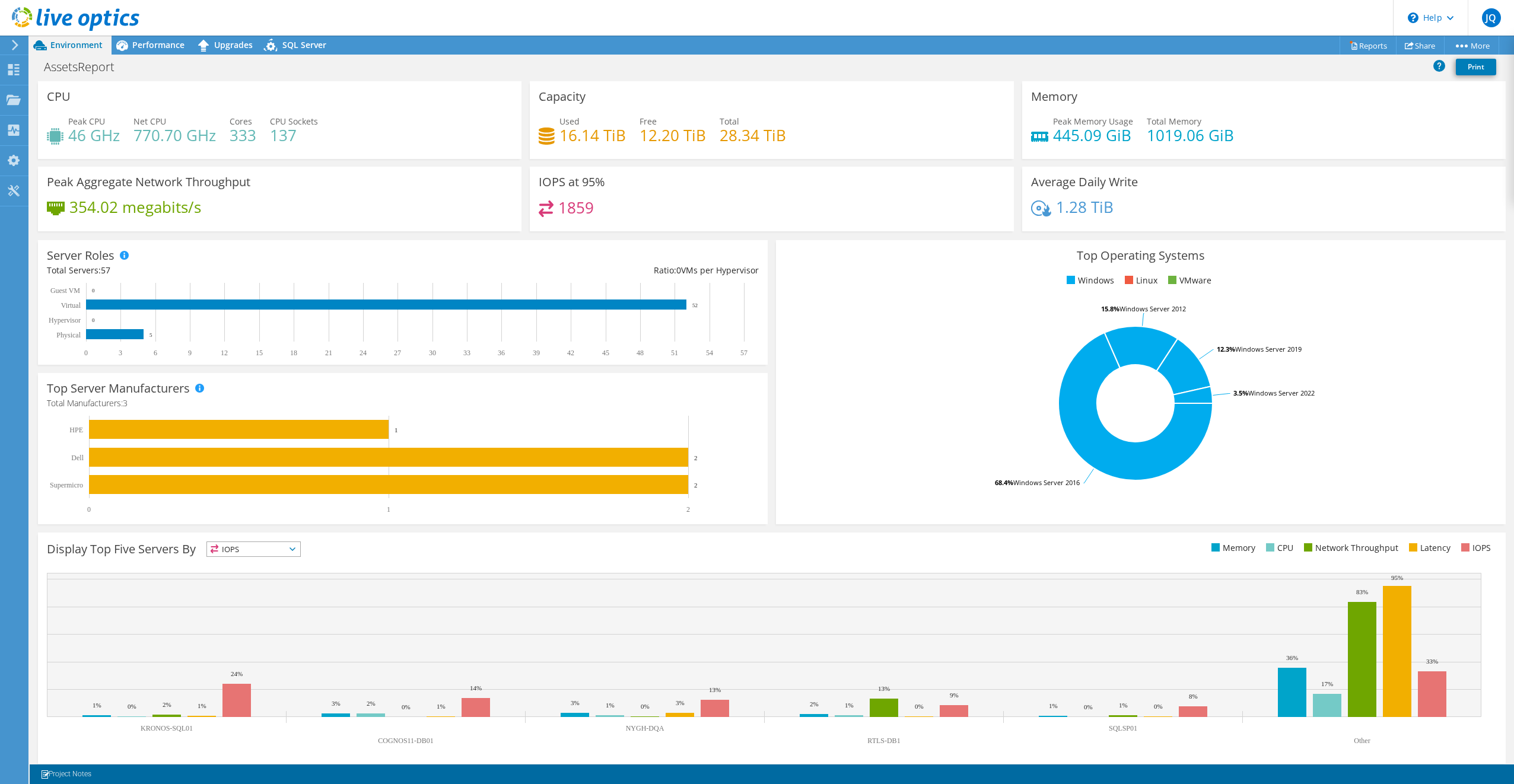
click at [17, 46] on icon at bounding box center [15, 45] width 9 height 11
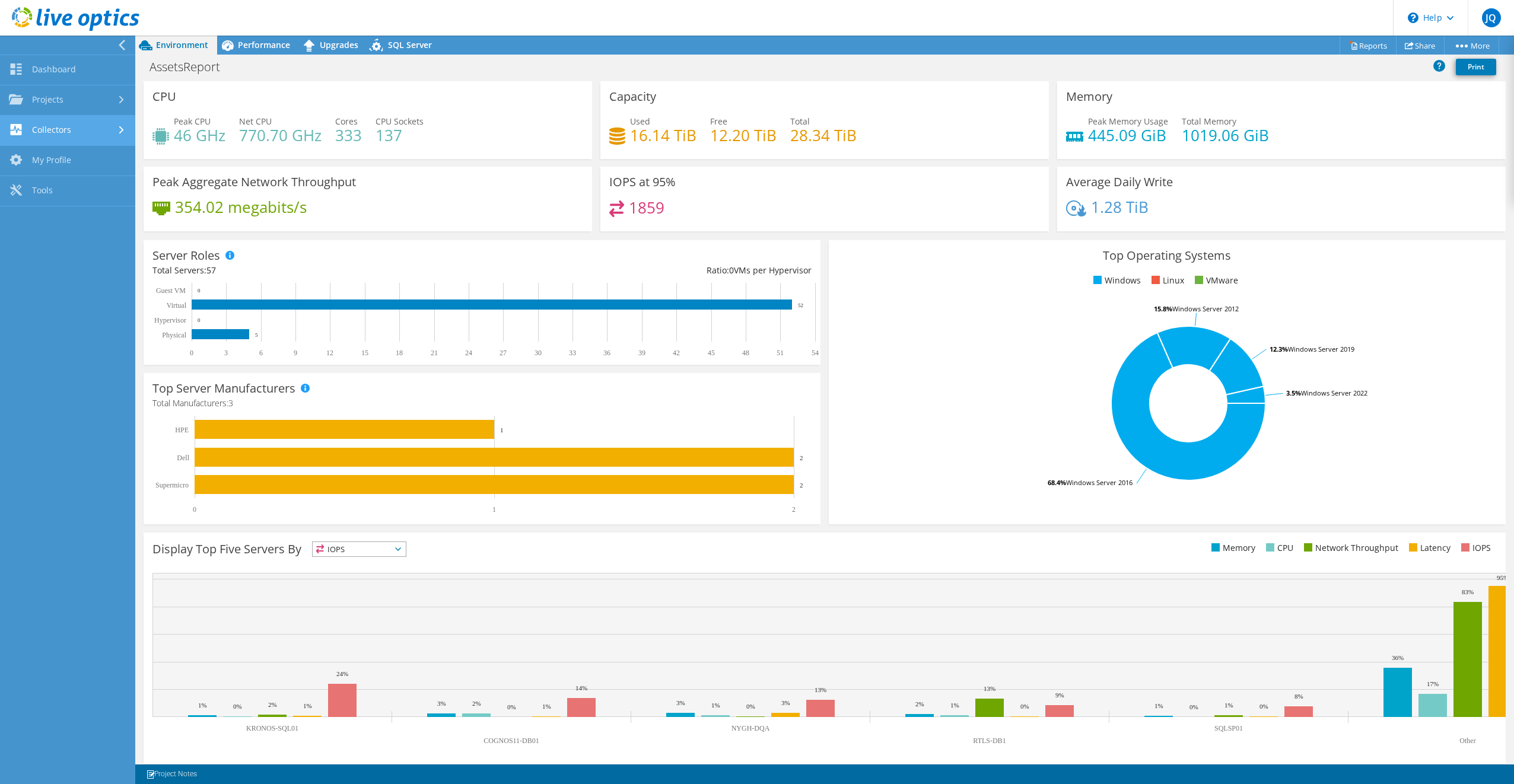
click at [84, 128] on link "Collectors" at bounding box center [68, 131] width 136 height 30
click at [90, 96] on link "Projects" at bounding box center [68, 100] width 136 height 30
click at [69, 68] on link "Dashboard" at bounding box center [68, 70] width 136 height 30
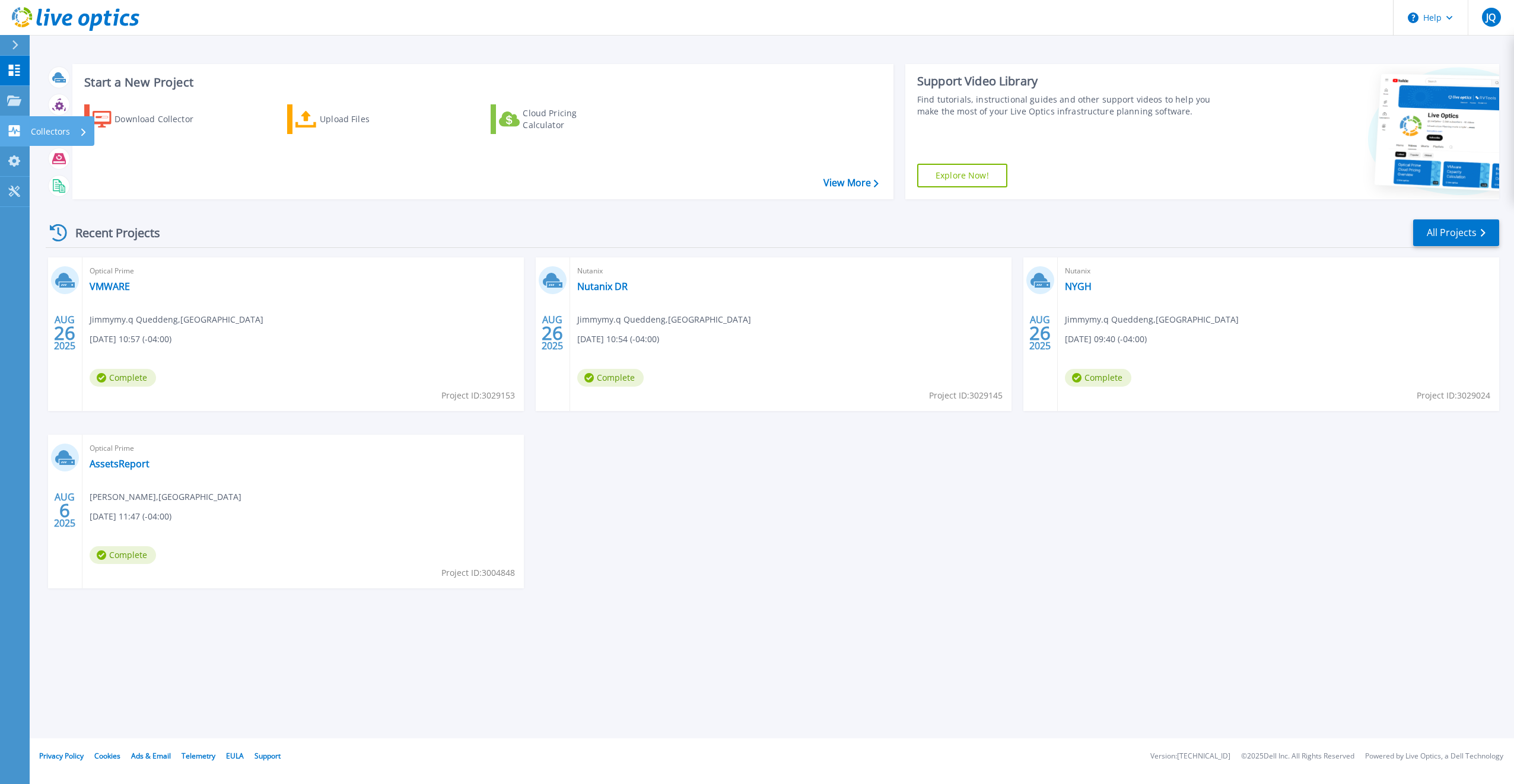
click at [18, 130] on icon at bounding box center [15, 131] width 12 height 12
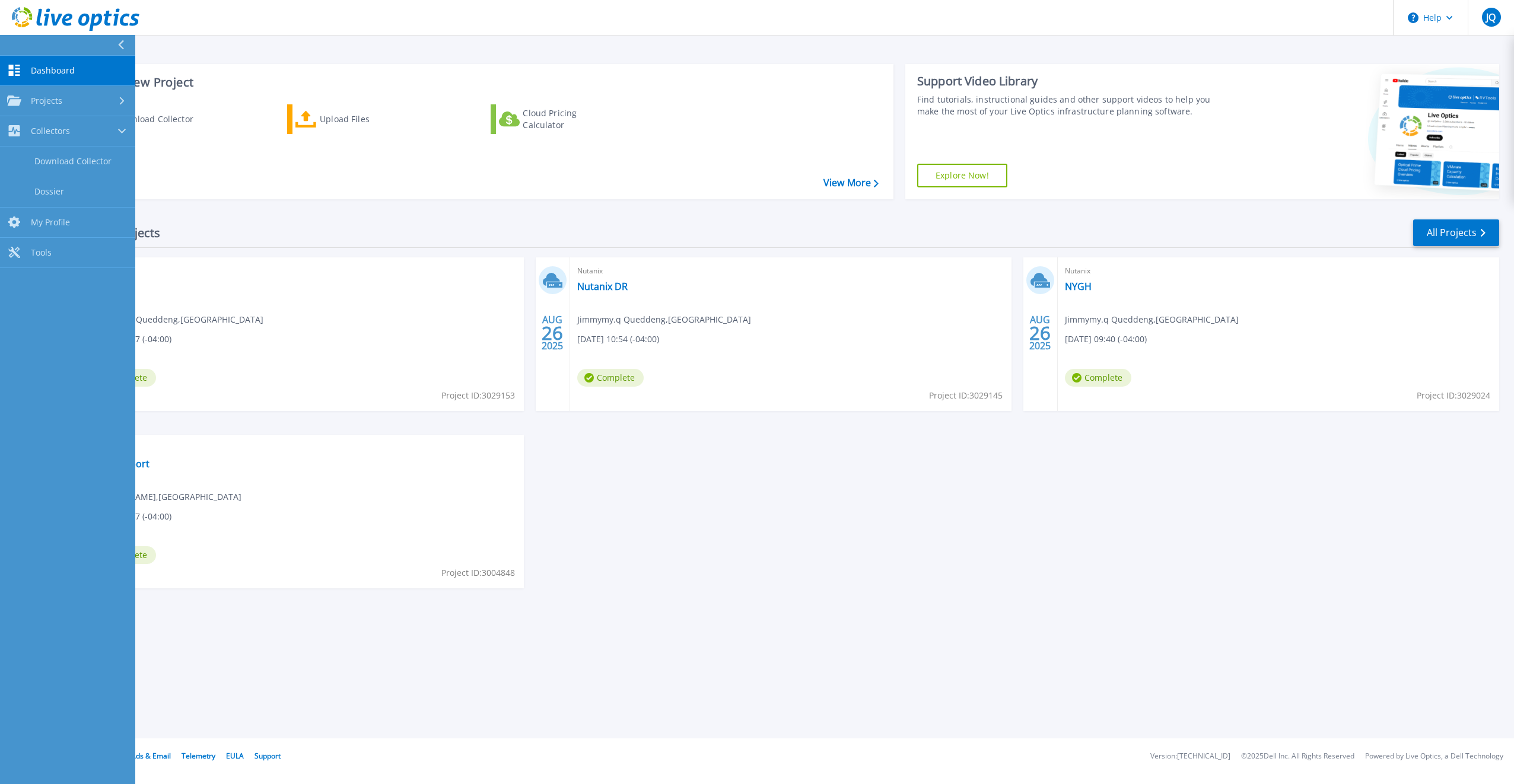
click at [12, 73] on icon at bounding box center [15, 71] width 12 height 12
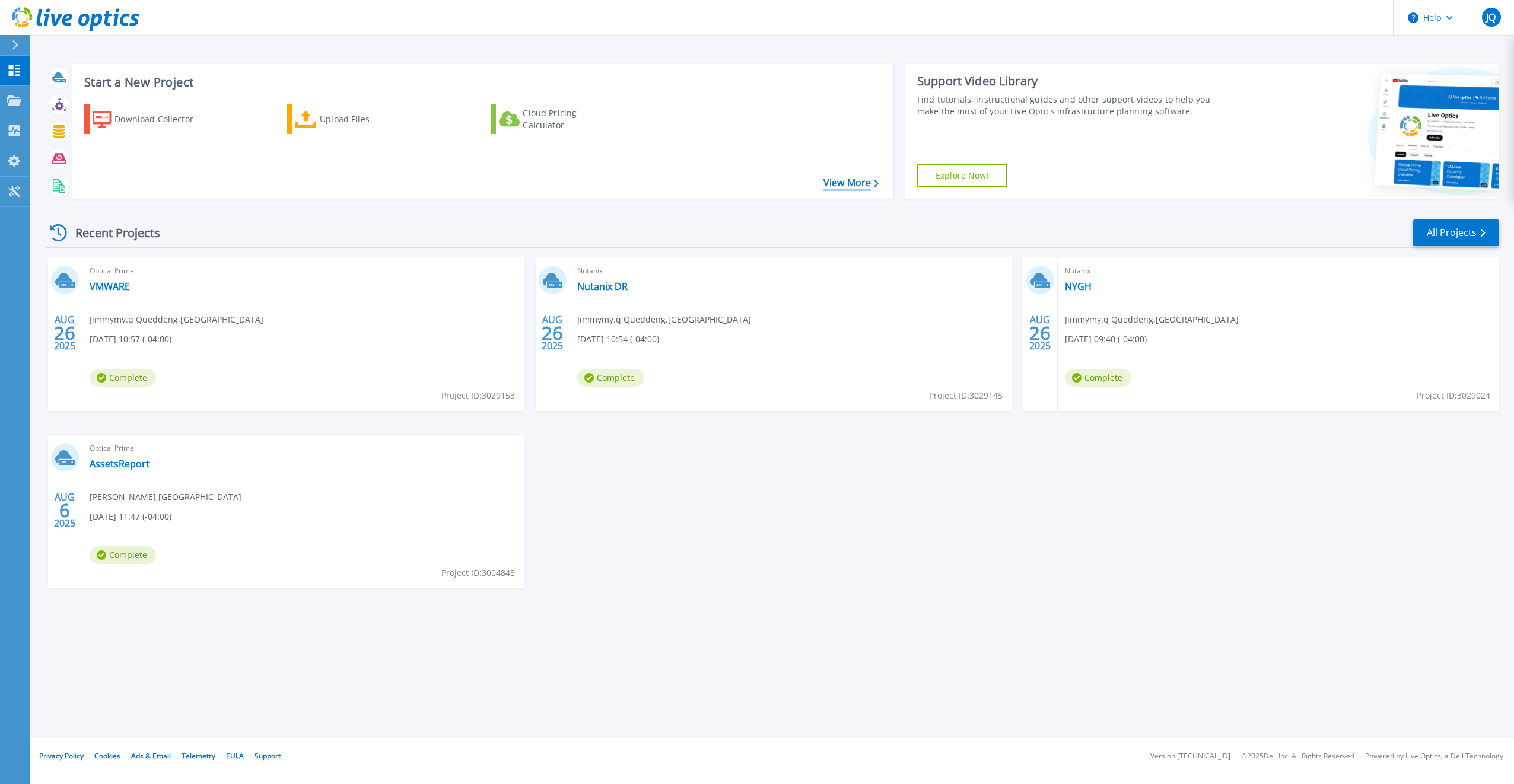
click at [842, 182] on link "View More" at bounding box center [851, 183] width 55 height 12
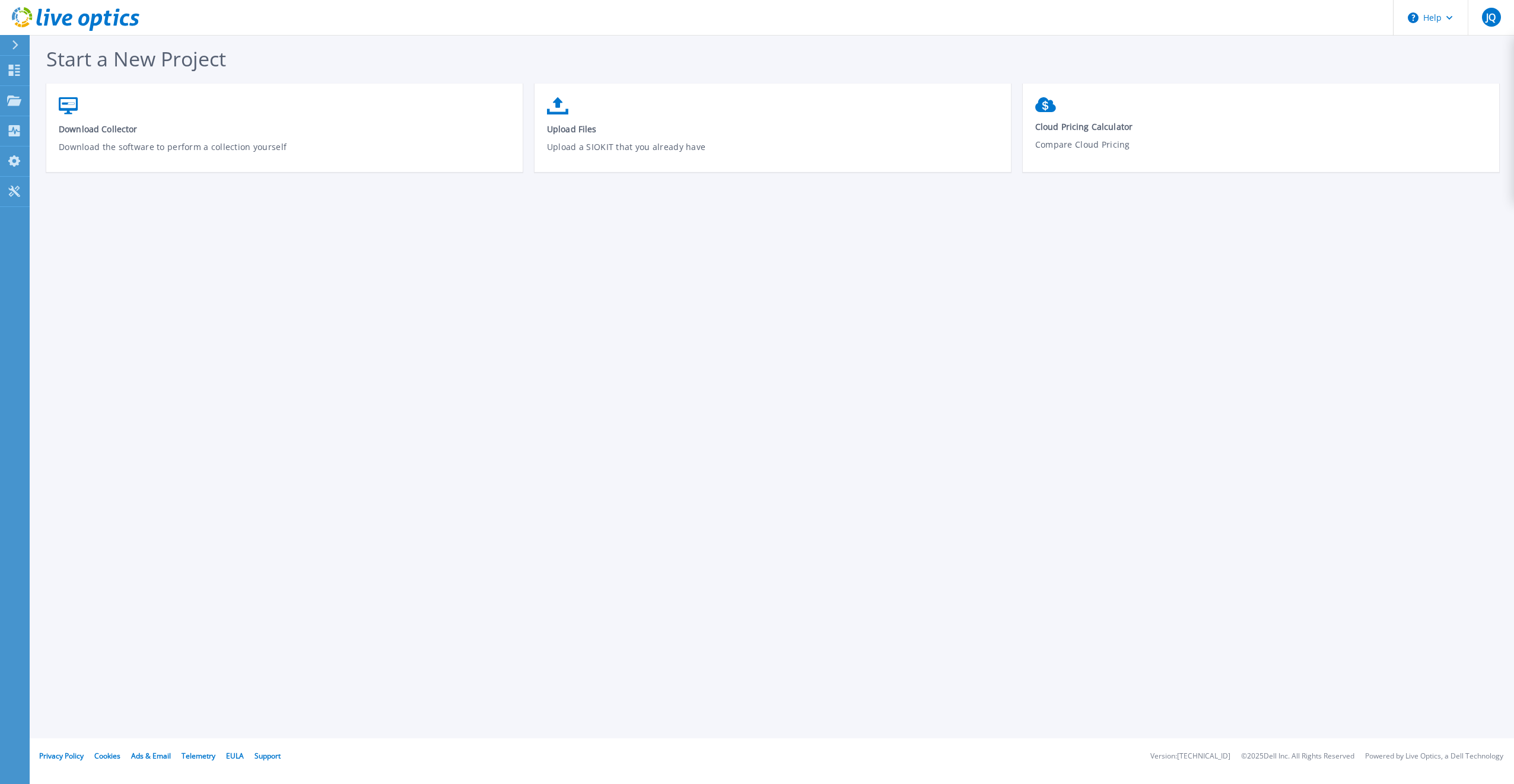
click at [15, 46] on icon at bounding box center [15, 45] width 6 height 10
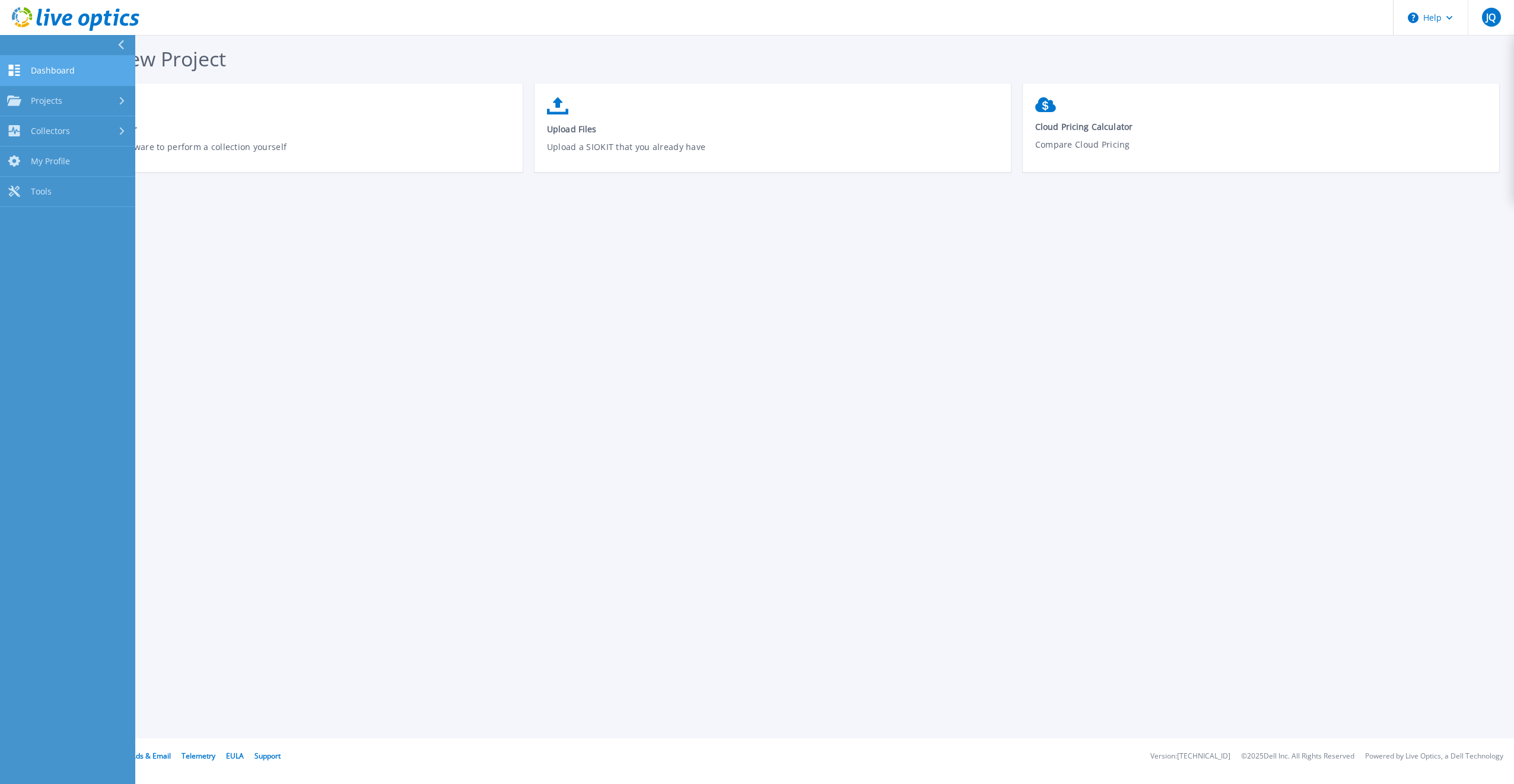
click at [35, 67] on span "Dashboard" at bounding box center [52, 70] width 44 height 11
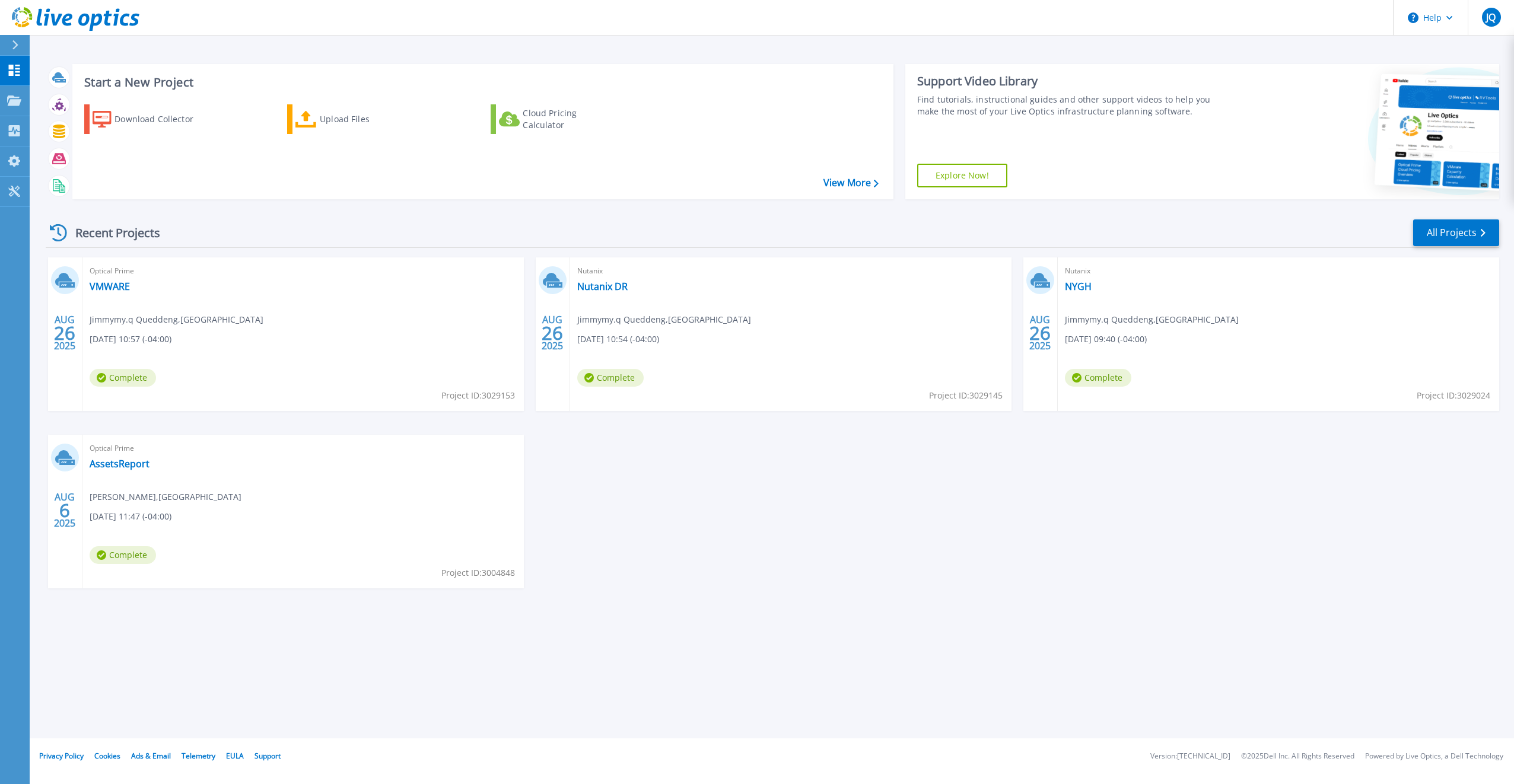
click at [15, 46] on icon at bounding box center [15, 45] width 6 height 10
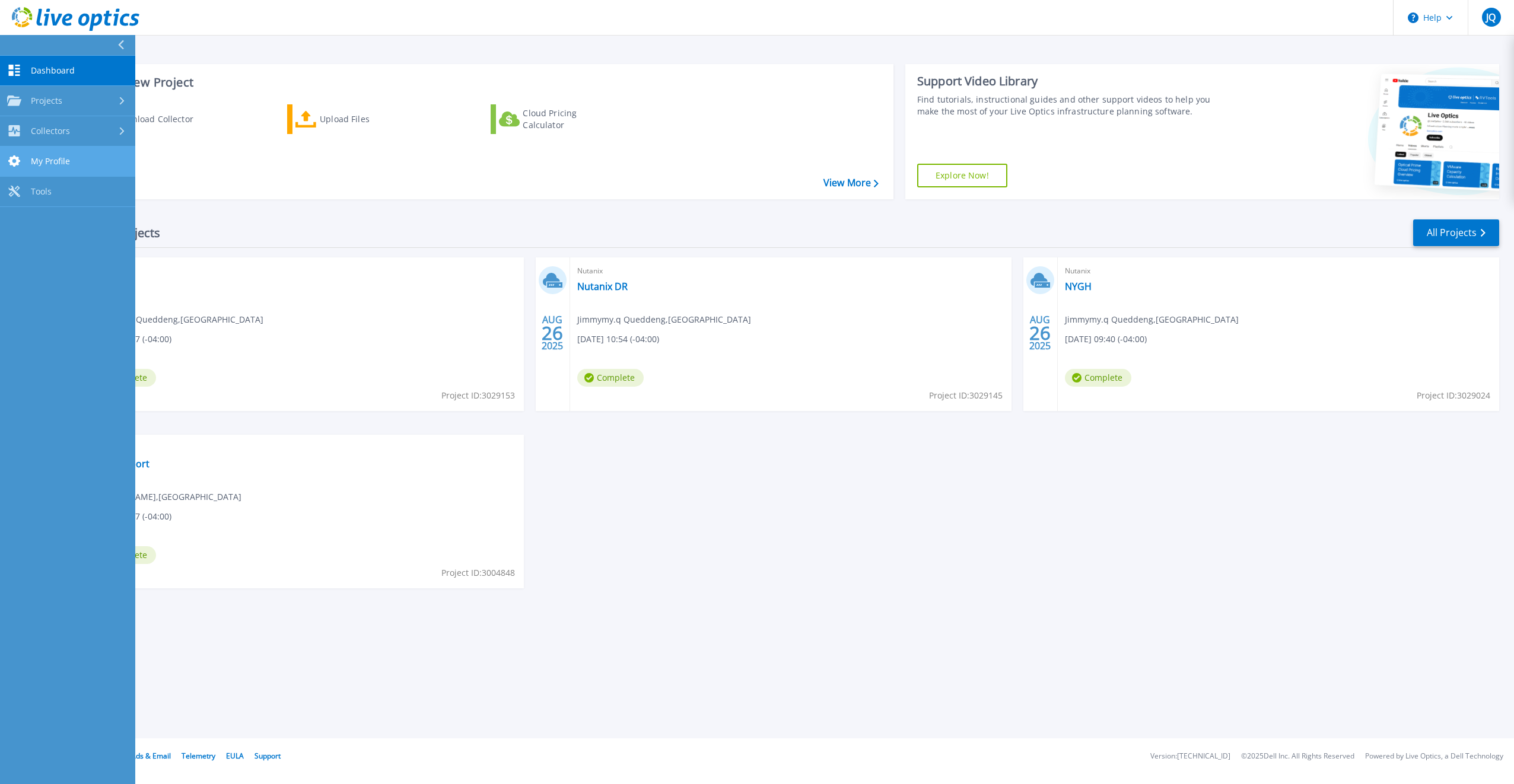
click at [62, 157] on span "My Profile" at bounding box center [50, 161] width 39 height 11
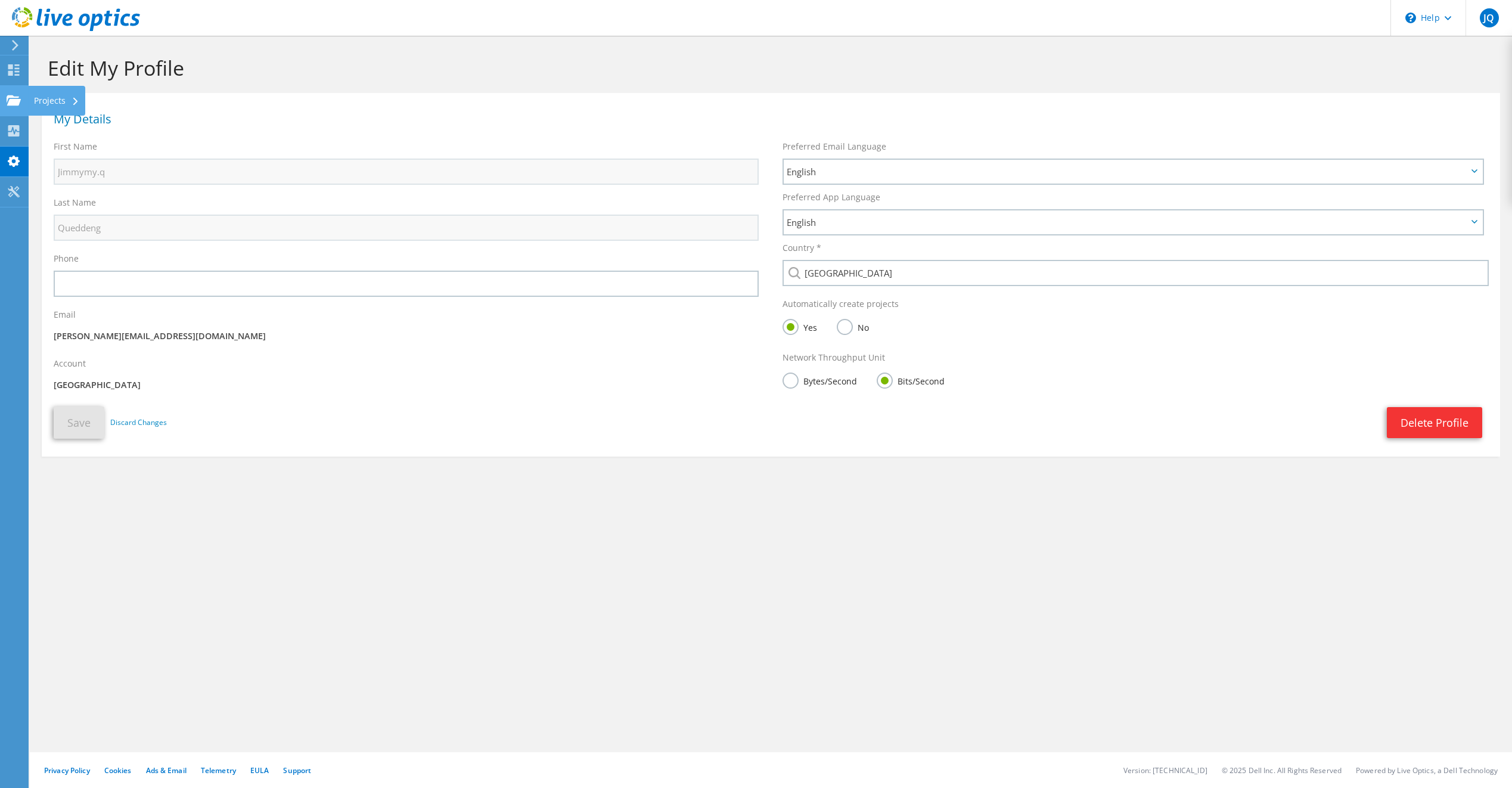
click at [47, 98] on div "Projects" at bounding box center [56, 100] width 57 height 30
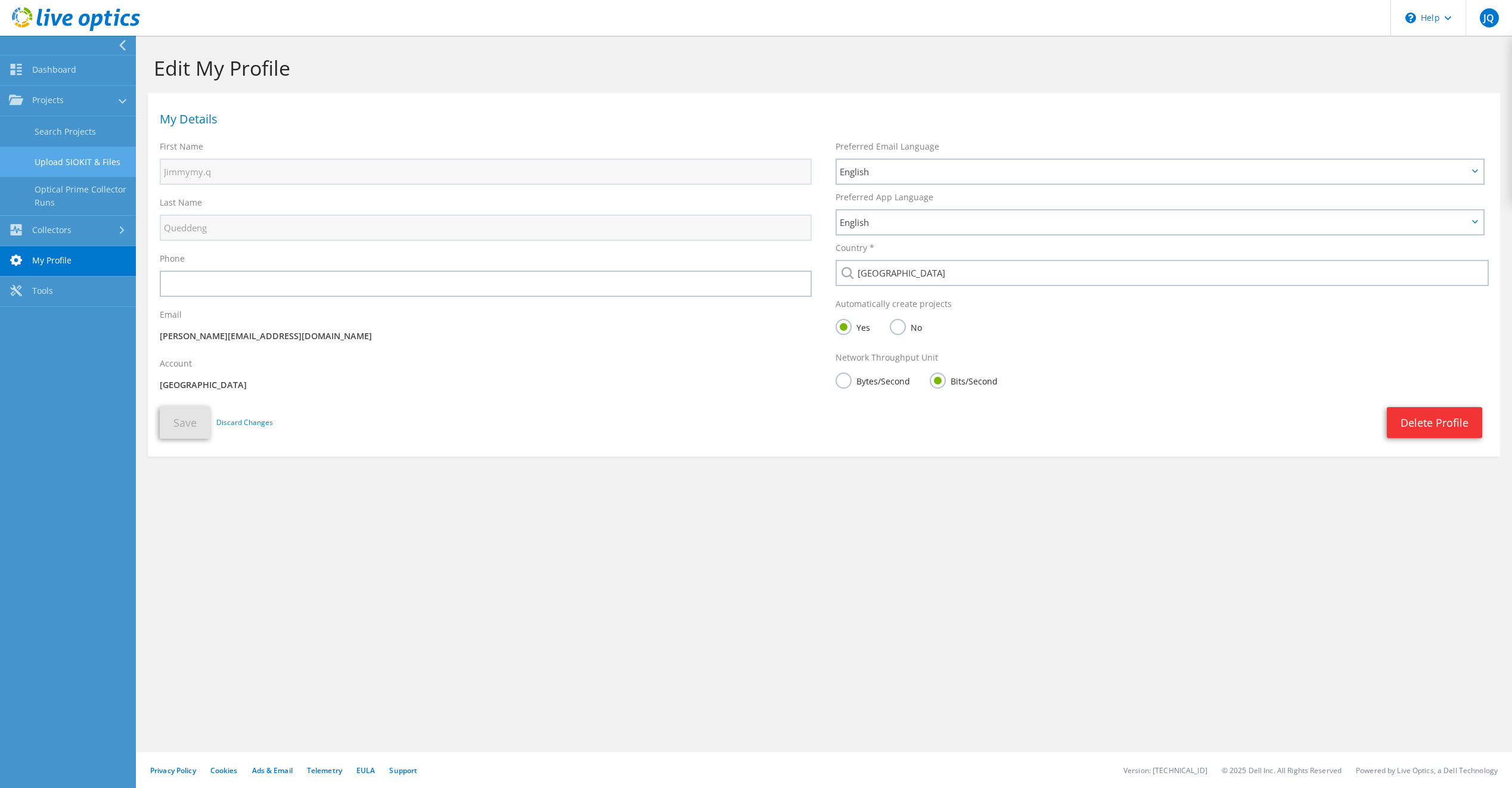
click at [73, 164] on link "Upload SIOKIT & Files" at bounding box center [68, 161] width 136 height 30
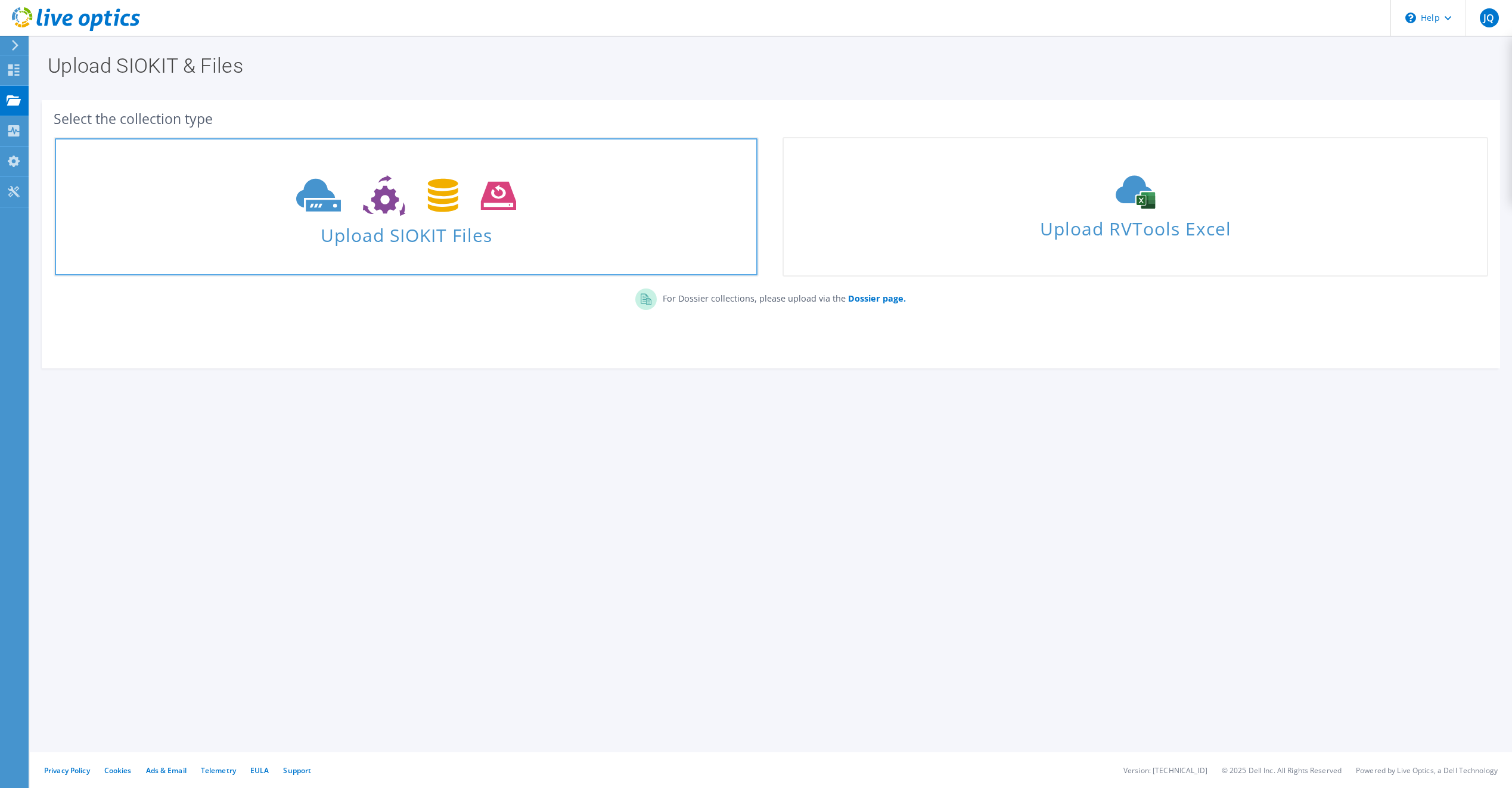
click at [384, 237] on span "Upload SIOKIT Files" at bounding box center [405, 232] width 703 height 25
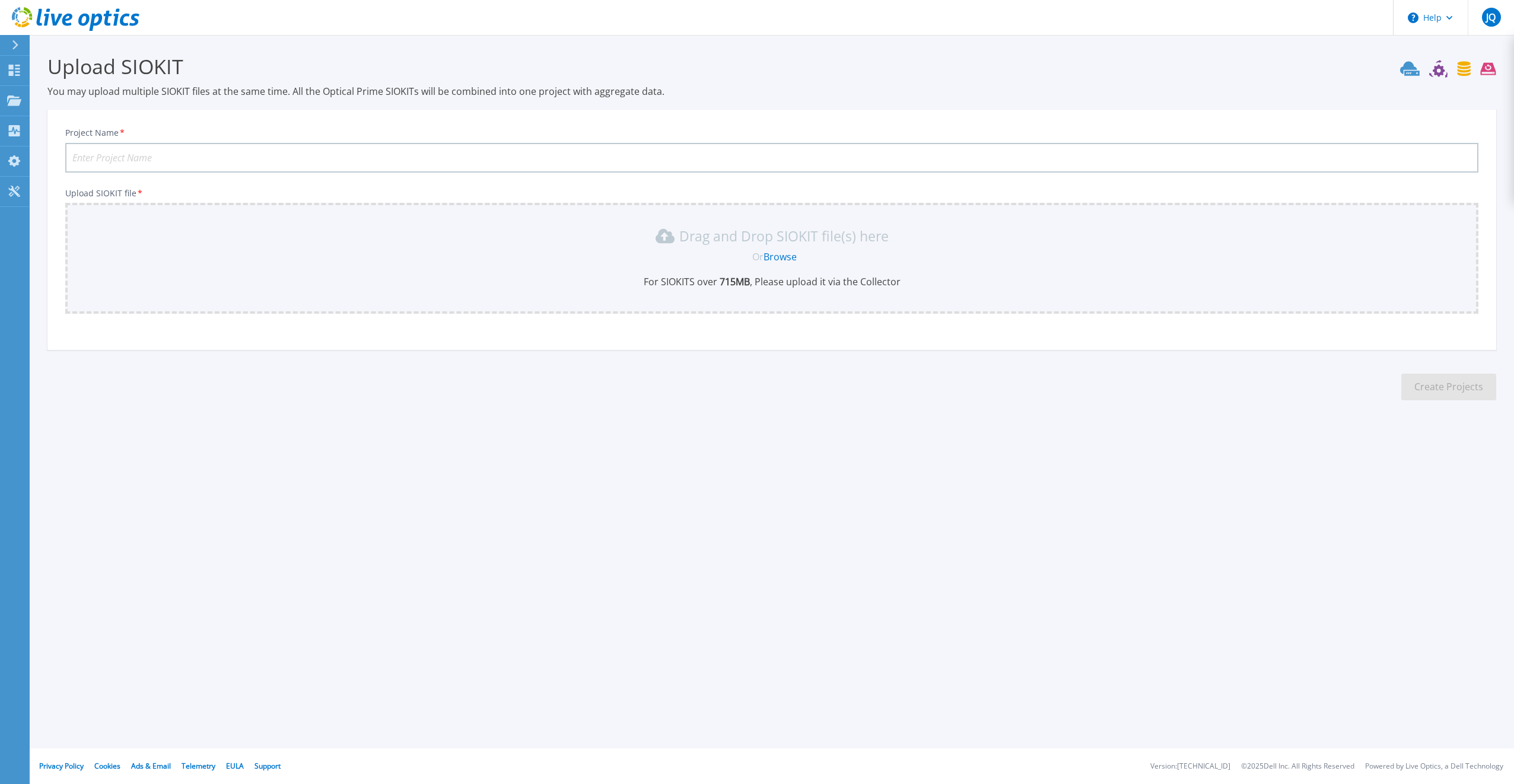
click at [787, 256] on link "Browse" at bounding box center [780, 256] width 33 height 13
click at [777, 257] on link "Browse" at bounding box center [780, 256] width 33 height 13
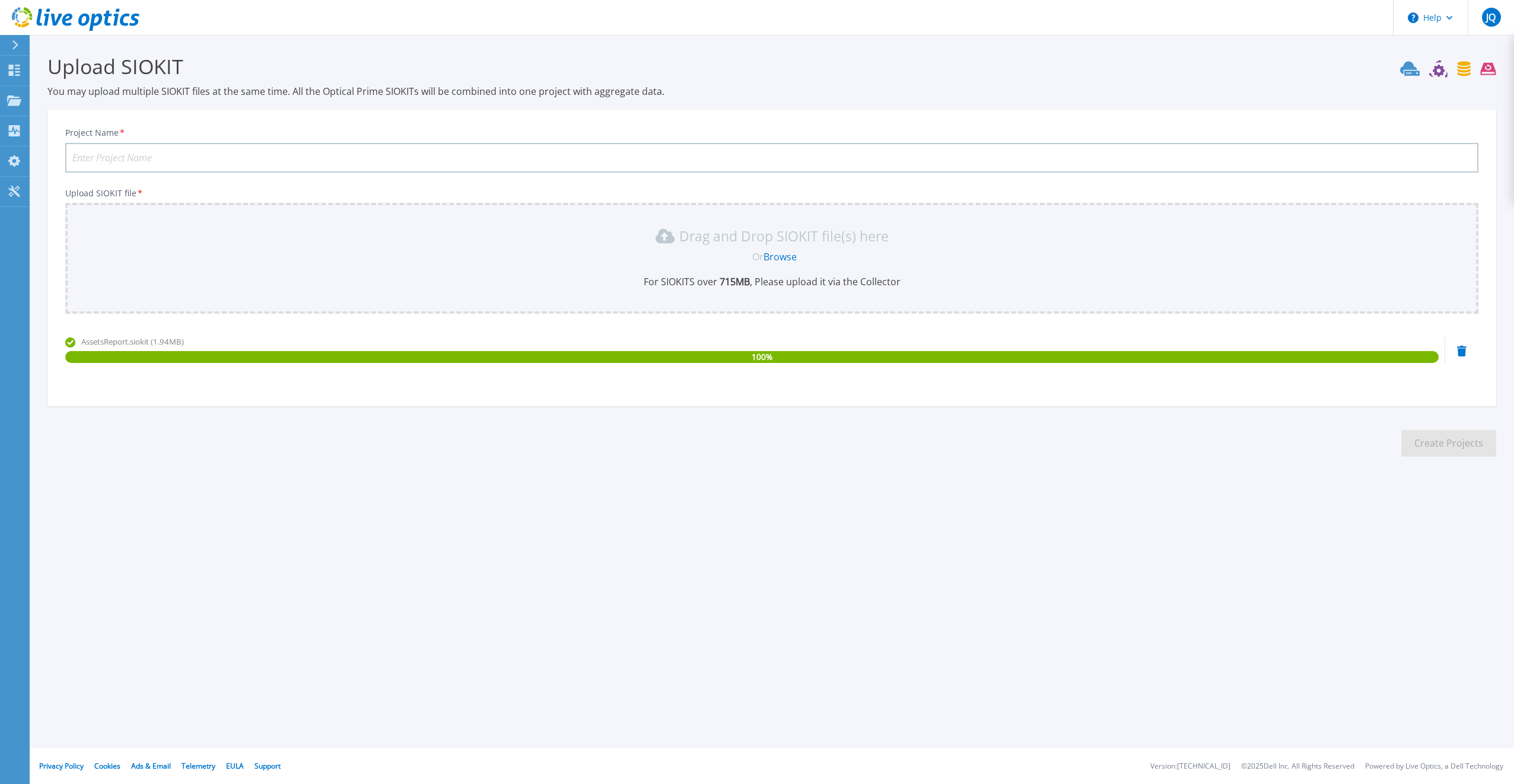
click at [208, 151] on input "Project Name *" at bounding box center [772, 158] width 1413 height 30
click at [154, 157] on input "Assetsreport" at bounding box center [772, 158] width 1413 height 30
type input "Assetsreport"
click at [1446, 444] on button "Create Projects" at bounding box center [1449, 443] width 95 height 27
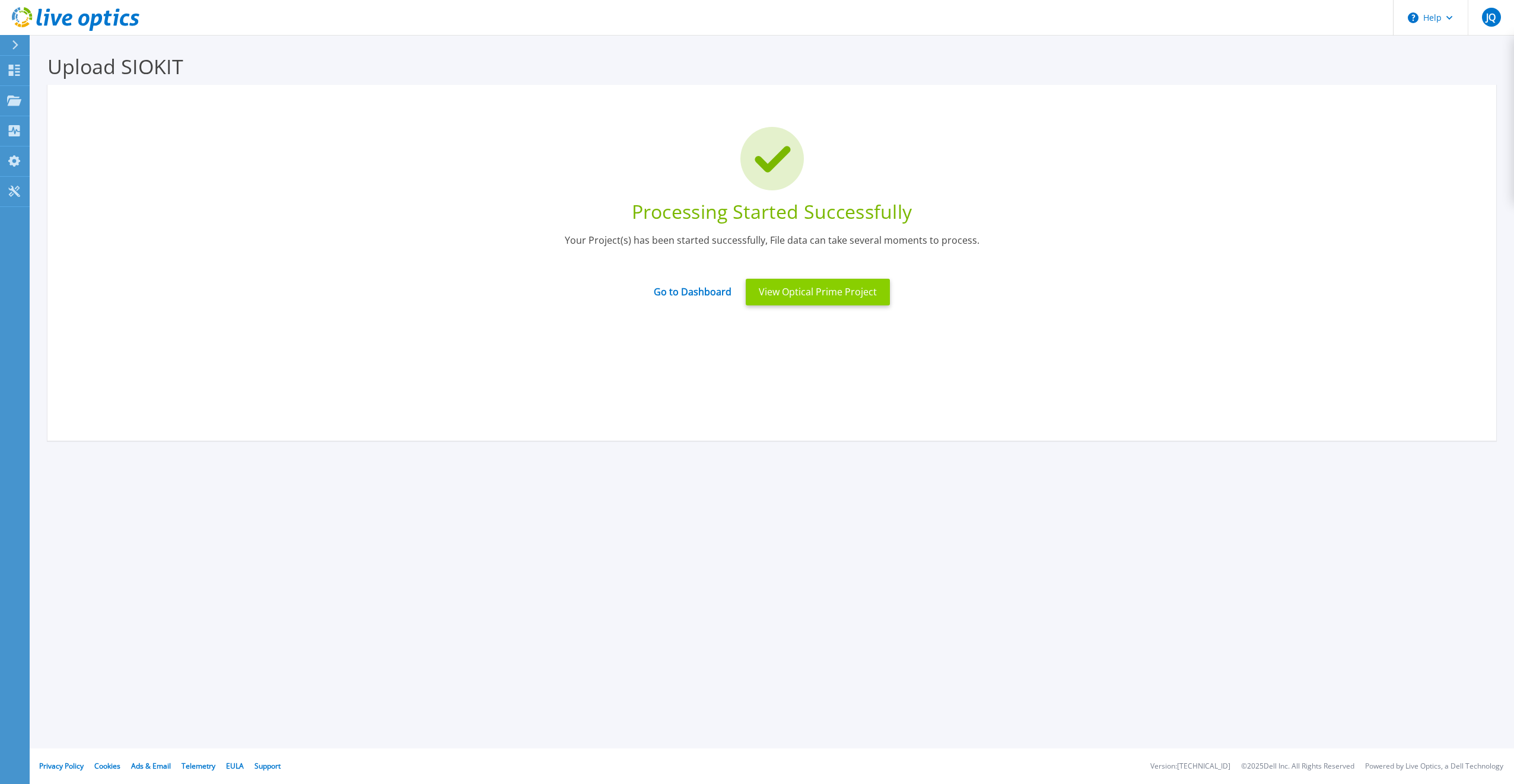
click at [832, 295] on button "View Optical Prime Project" at bounding box center [818, 292] width 144 height 27
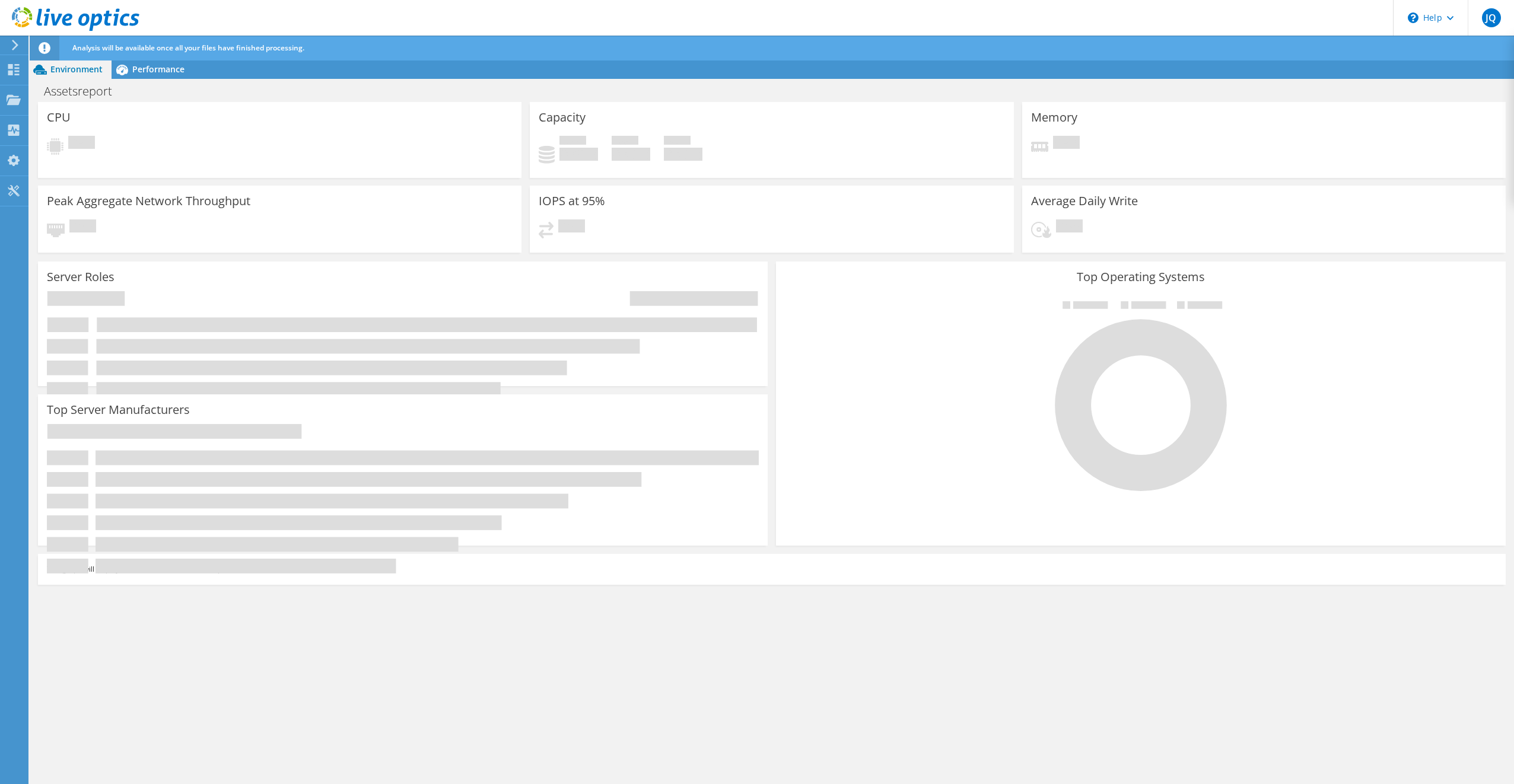
drag, startPoint x: 802, startPoint y: 46, endPoint x: 508, endPoint y: 46, distance: 294.0
click at [508, 46] on div "Analysis will be available once all your files have finished processing." at bounding box center [794, 48] width 1449 height 25
click at [16, 45] on use at bounding box center [15, 45] width 7 height 11
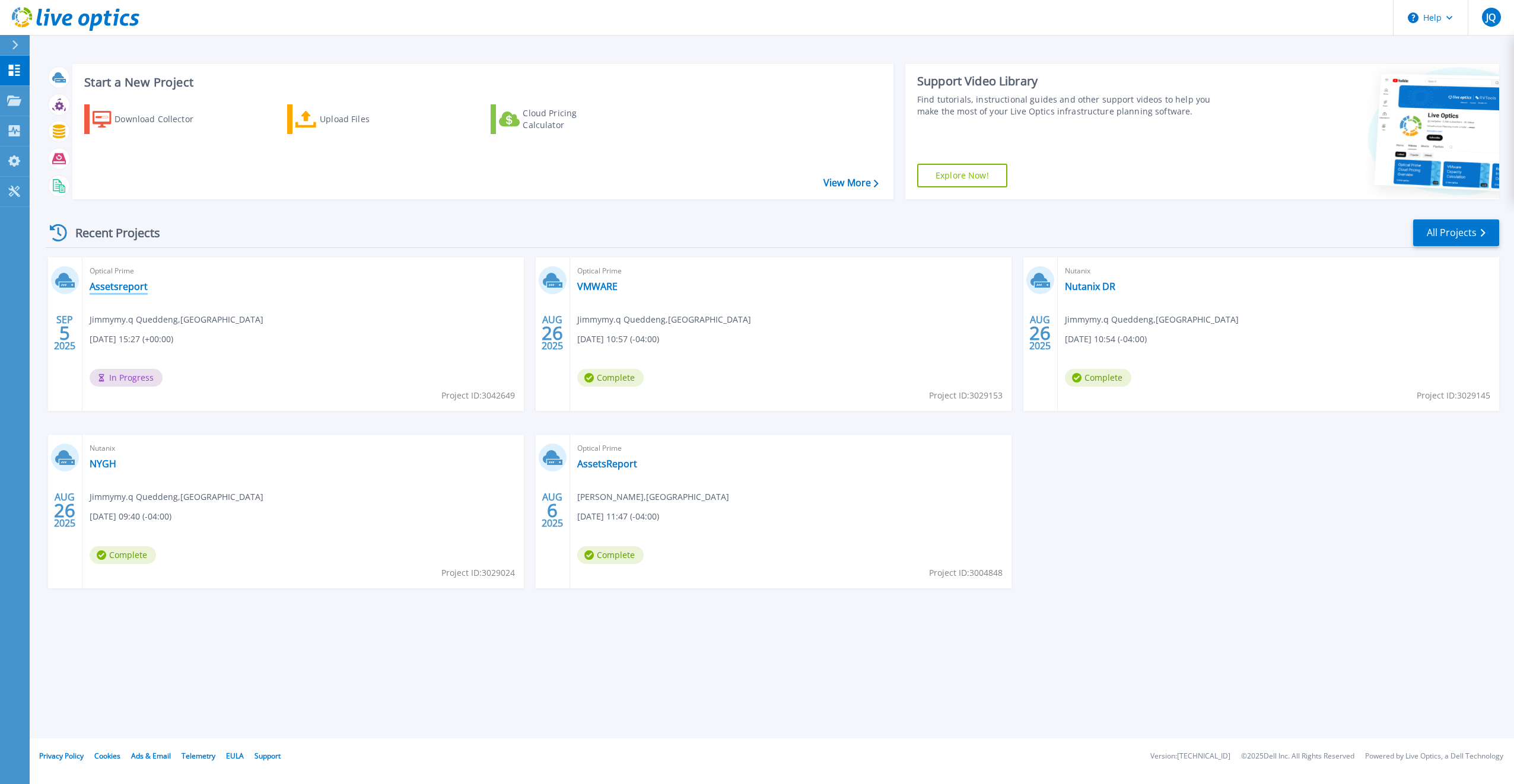
click at [116, 288] on link "Assetsreport" at bounding box center [119, 286] width 58 height 12
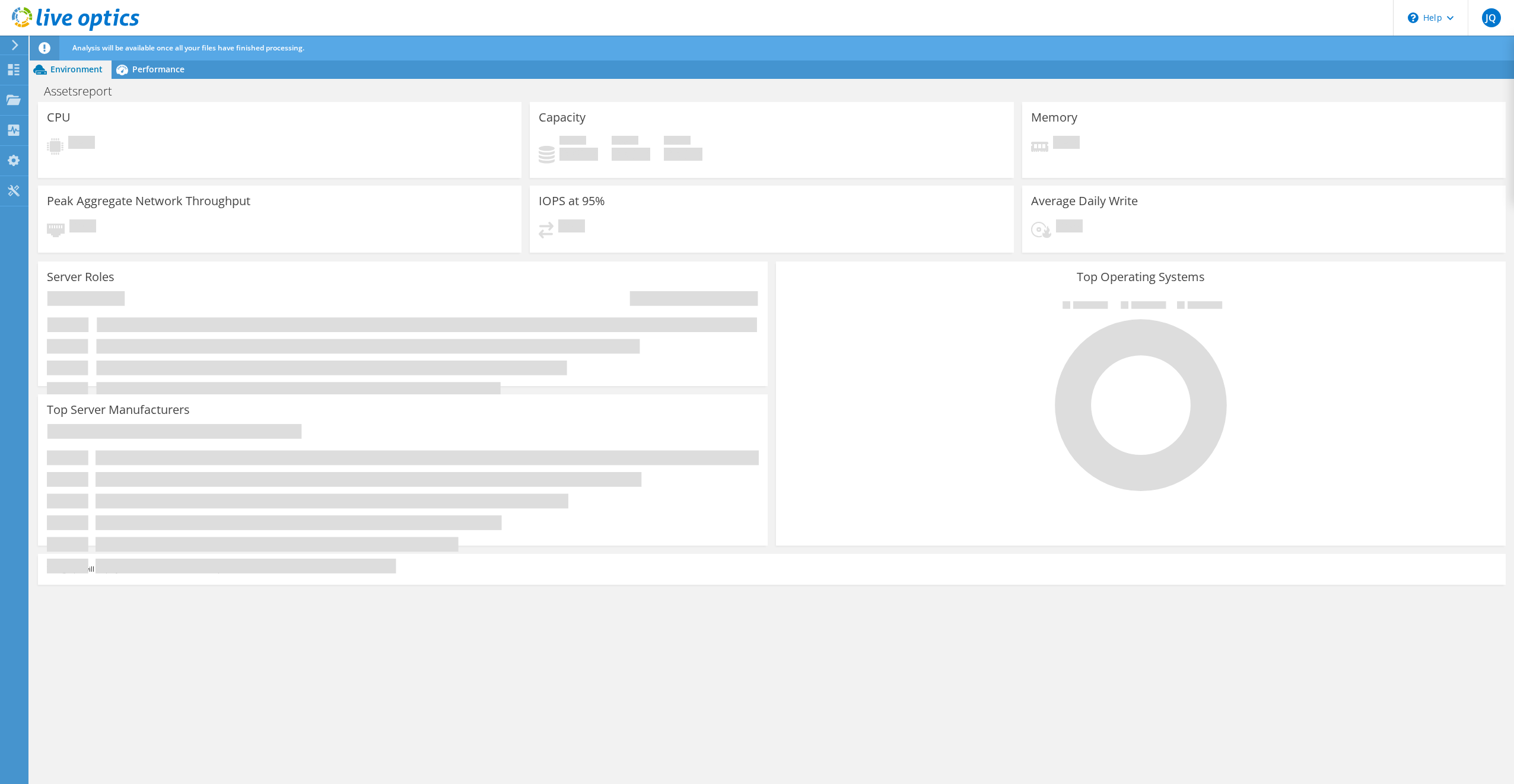
click at [140, 204] on h3 "Peak Aggregate Network Throughput" at bounding box center [148, 200] width 203 height 13
click at [86, 302] on rect at bounding box center [86, 298] width 77 height 15
click at [85, 96] on h1 "Assetsreport" at bounding box center [84, 91] width 92 height 13
click at [157, 73] on span "Performance" at bounding box center [159, 70] width 52 height 12
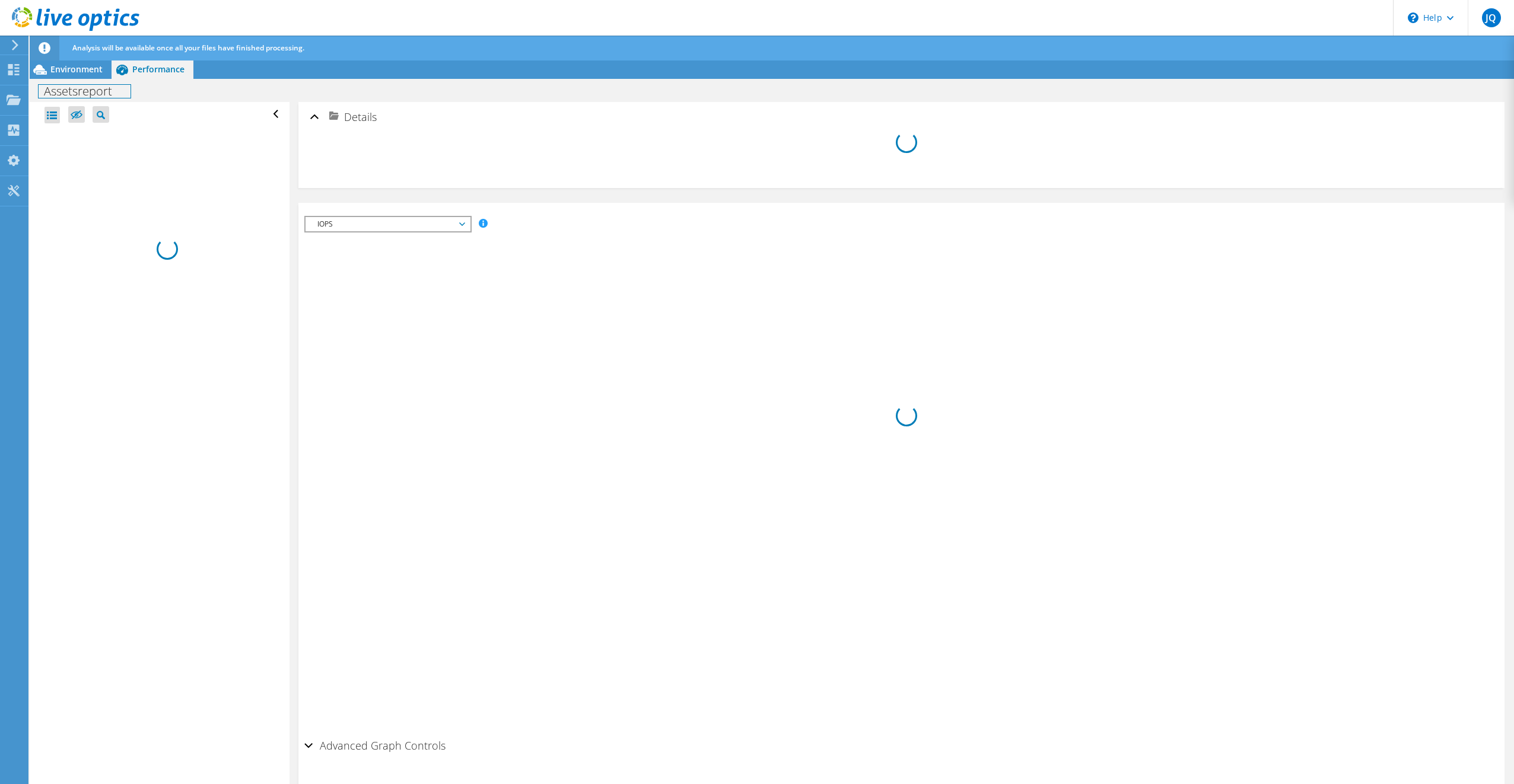
drag, startPoint x: 157, startPoint y: 73, endPoint x: 75, endPoint y: 94, distance: 84.6
click at [75, 94] on h1 "Assetsreport" at bounding box center [84, 91] width 92 height 13
click at [78, 70] on span "Environment" at bounding box center [76, 70] width 52 height 12
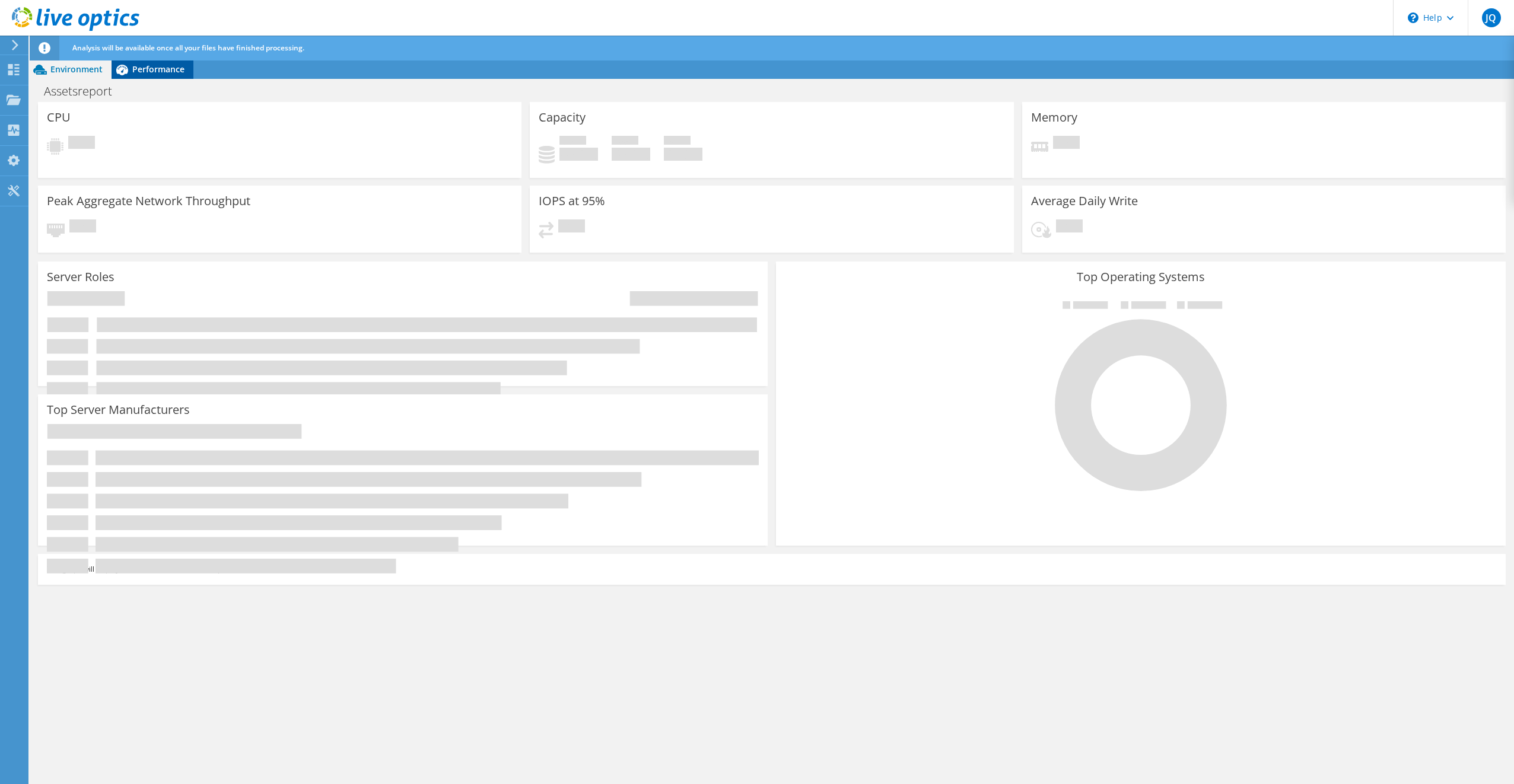
click at [144, 73] on span "Performance" at bounding box center [159, 70] width 52 height 12
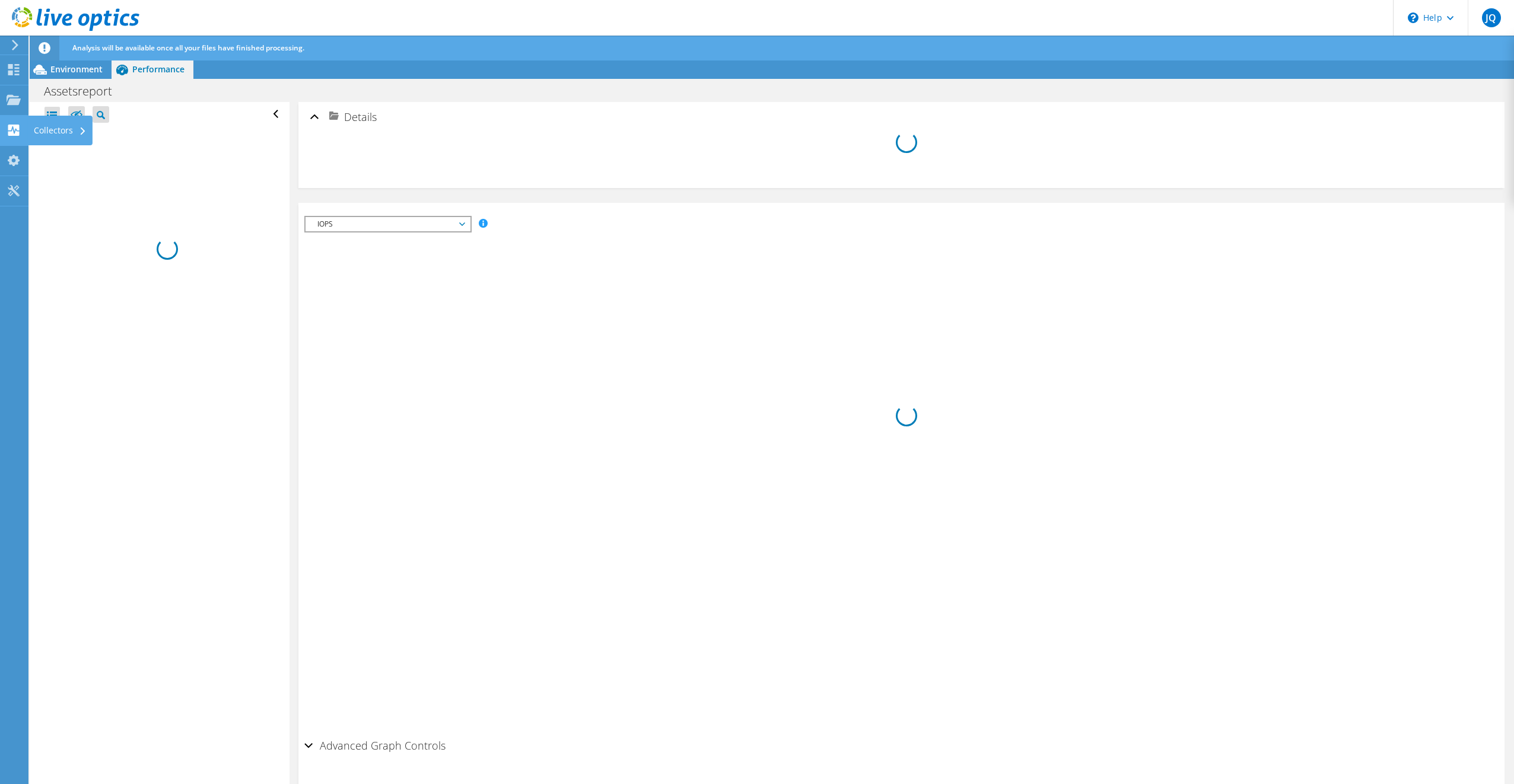
click at [17, 129] on use at bounding box center [15, 131] width 12 height 12
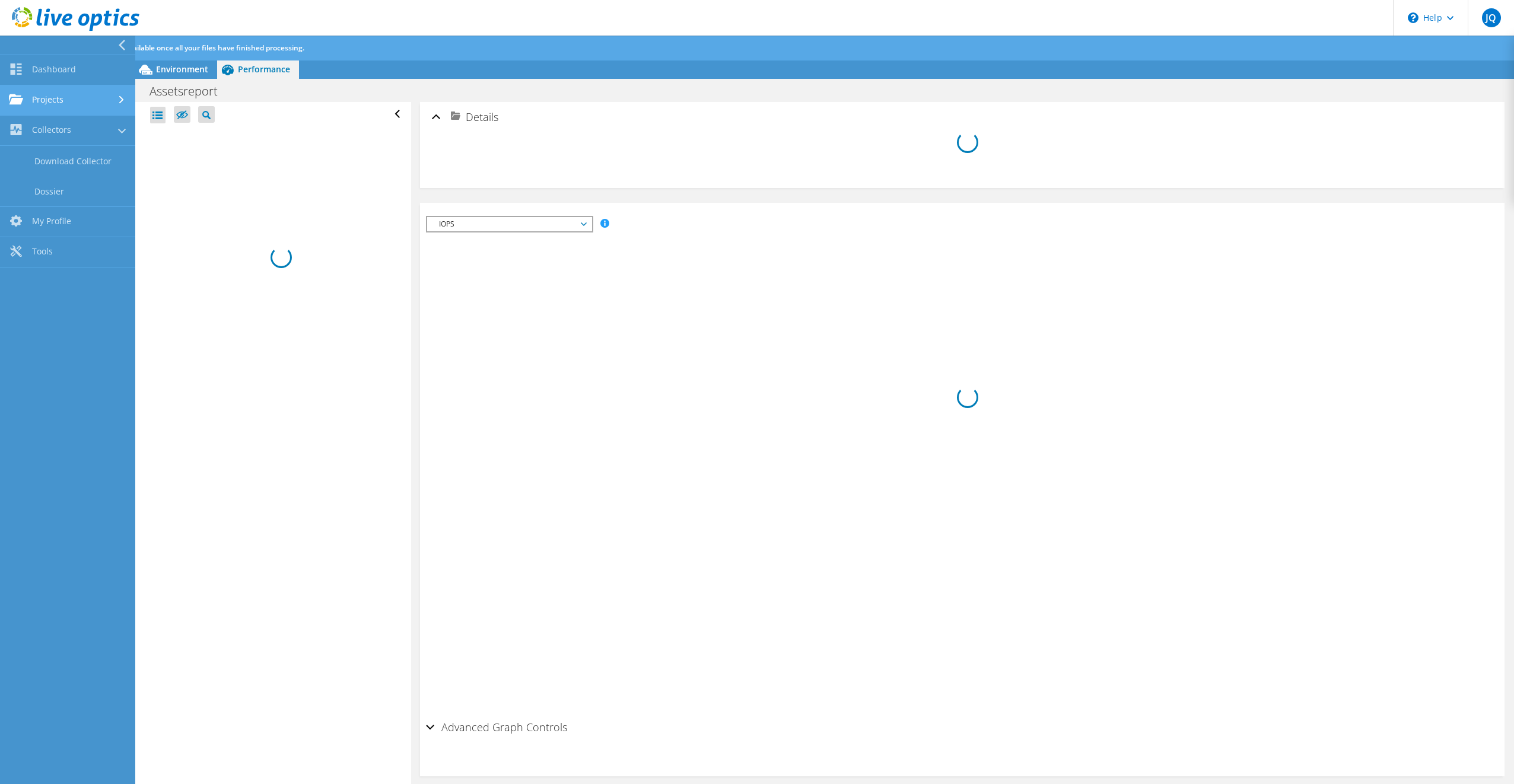
click at [30, 94] on link "Projects" at bounding box center [68, 100] width 136 height 30
click at [72, 159] on link "Upload SIOKIT & Files" at bounding box center [68, 161] width 136 height 30
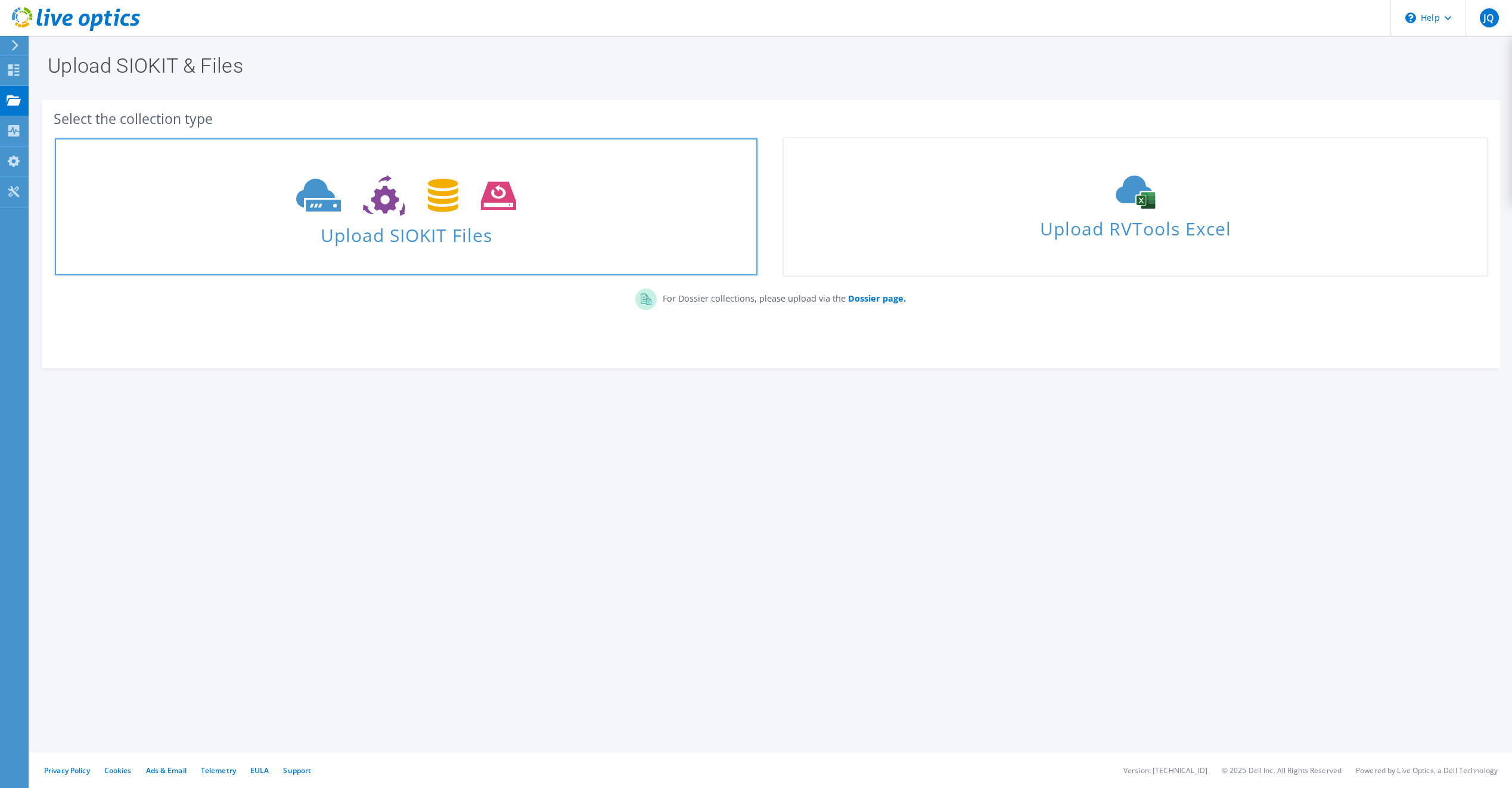
click at [362, 215] on icon at bounding box center [406, 196] width 220 height 41
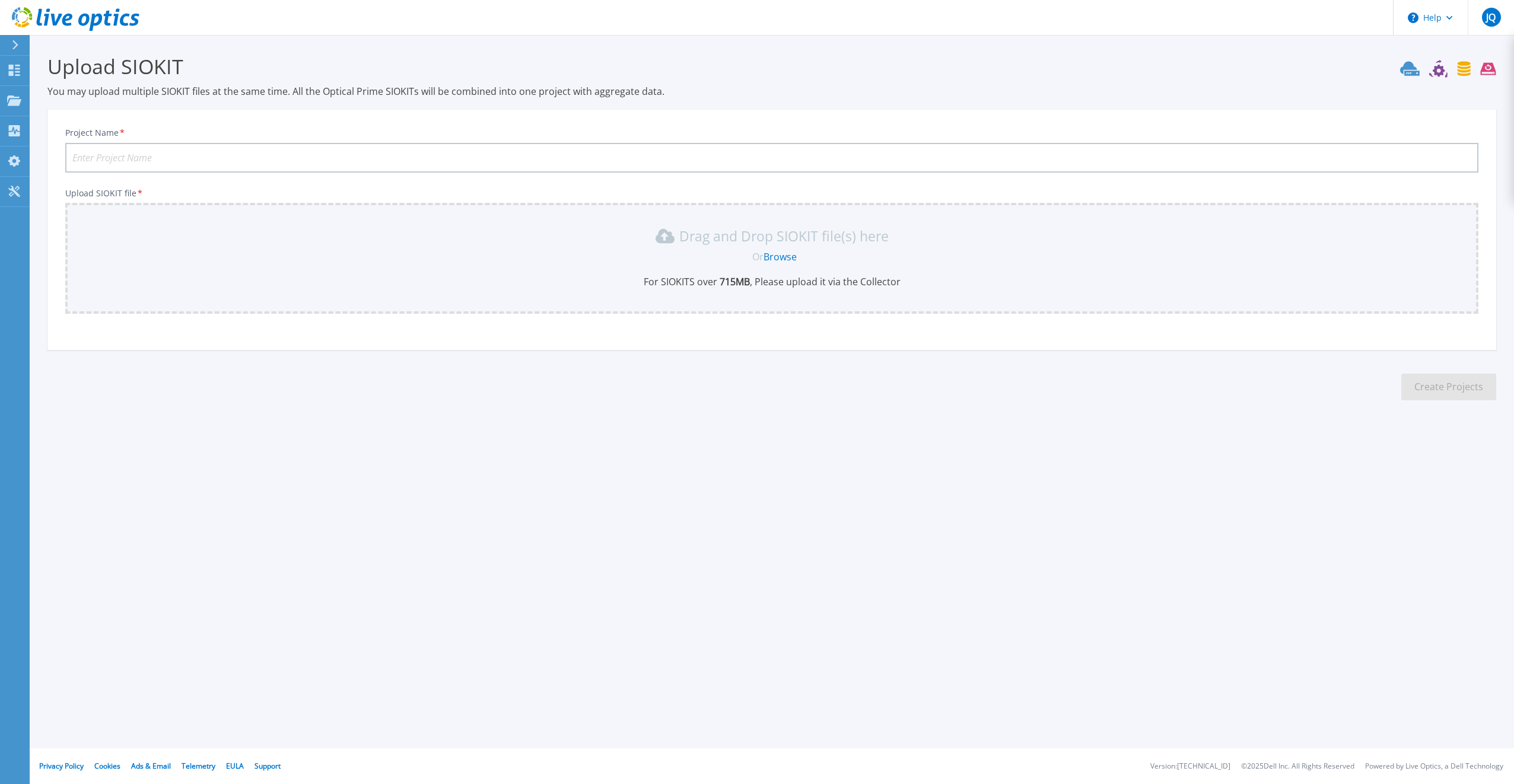
click at [781, 259] on link "Browse" at bounding box center [780, 256] width 33 height 13
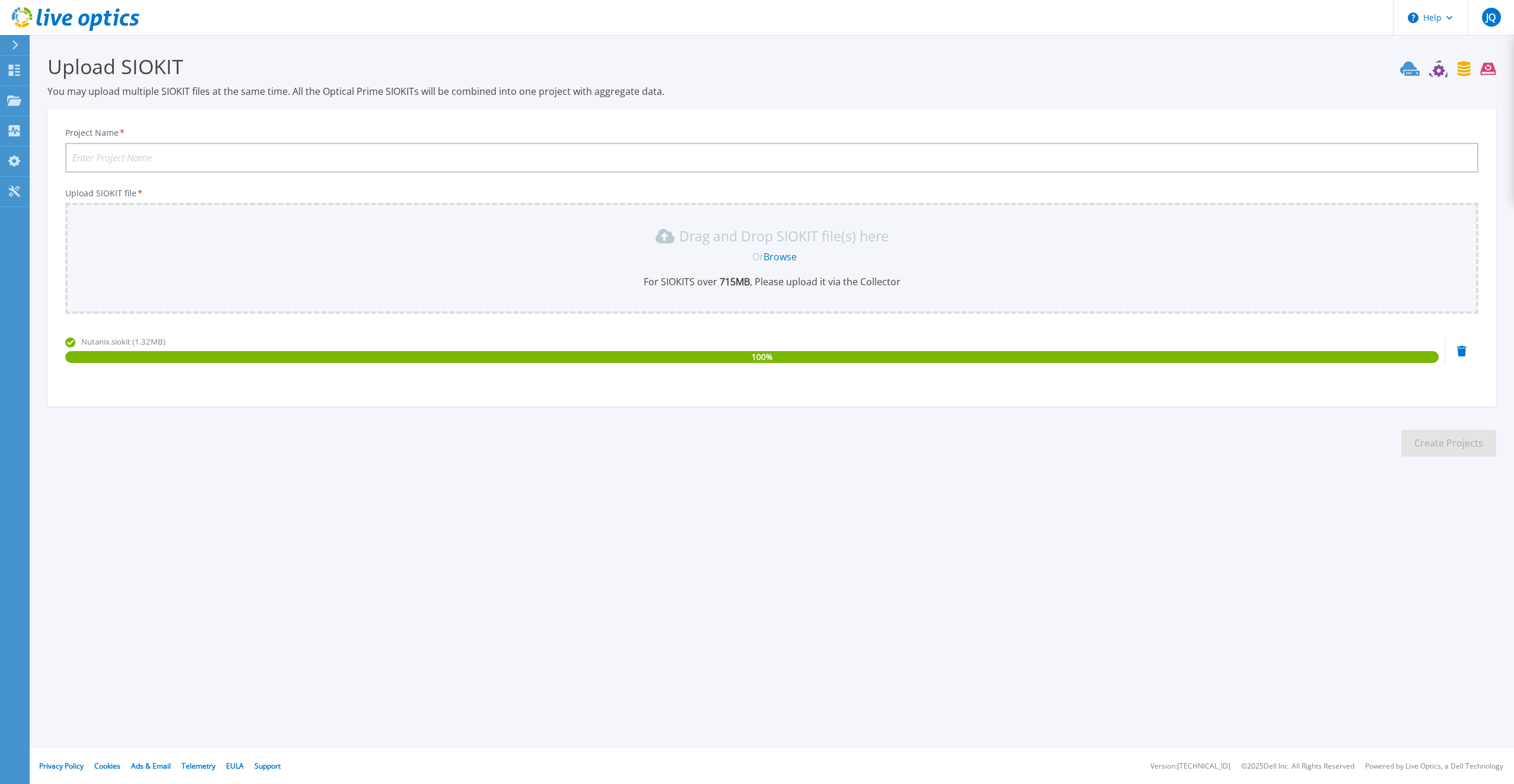
click at [235, 159] on input "Project Name *" at bounding box center [772, 158] width 1413 height 30
type input "Nutanix"
click at [1443, 449] on button "Create Projects" at bounding box center [1449, 443] width 95 height 27
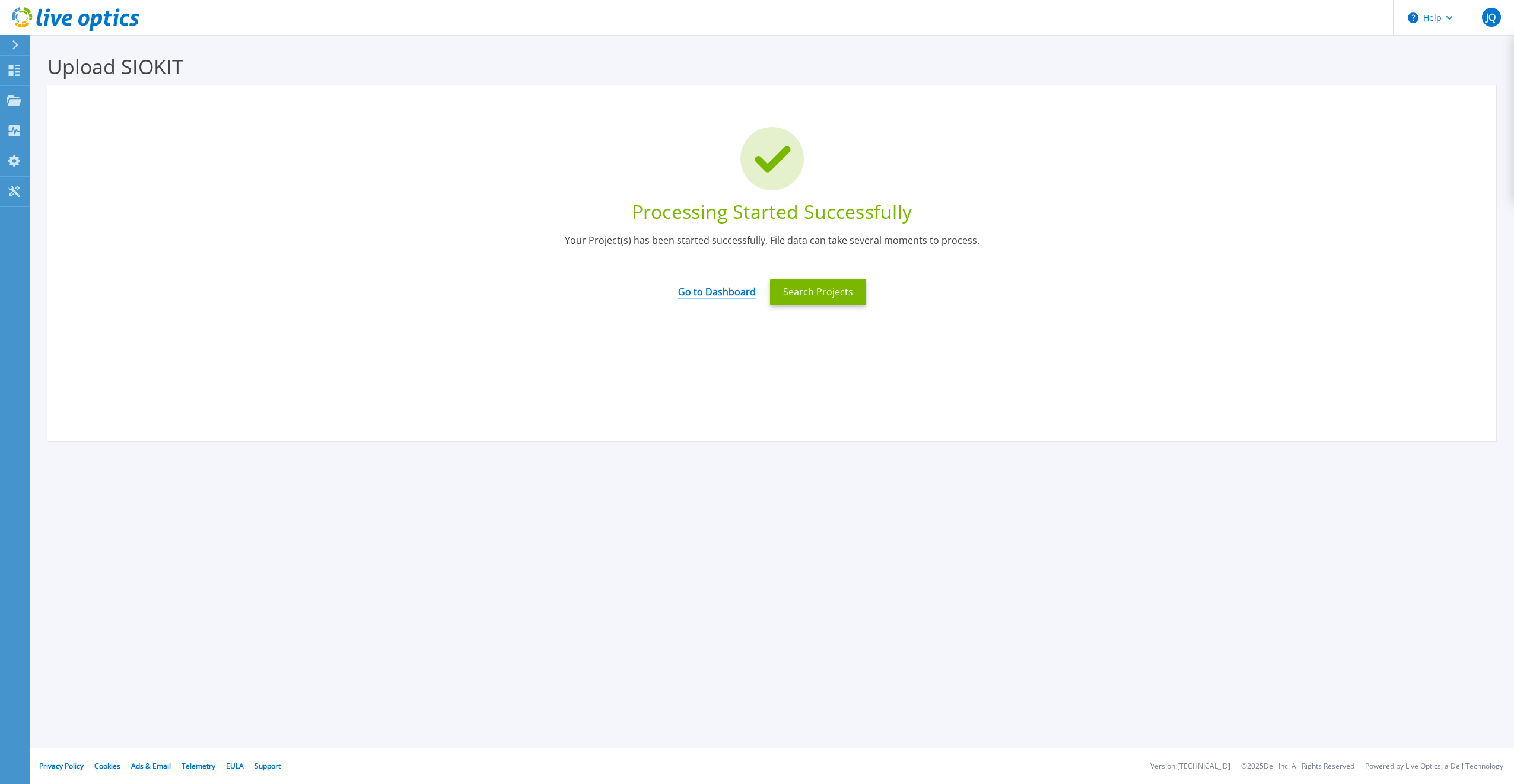
click at [704, 293] on link "Go to Dashboard" at bounding box center [717, 288] width 77 height 23
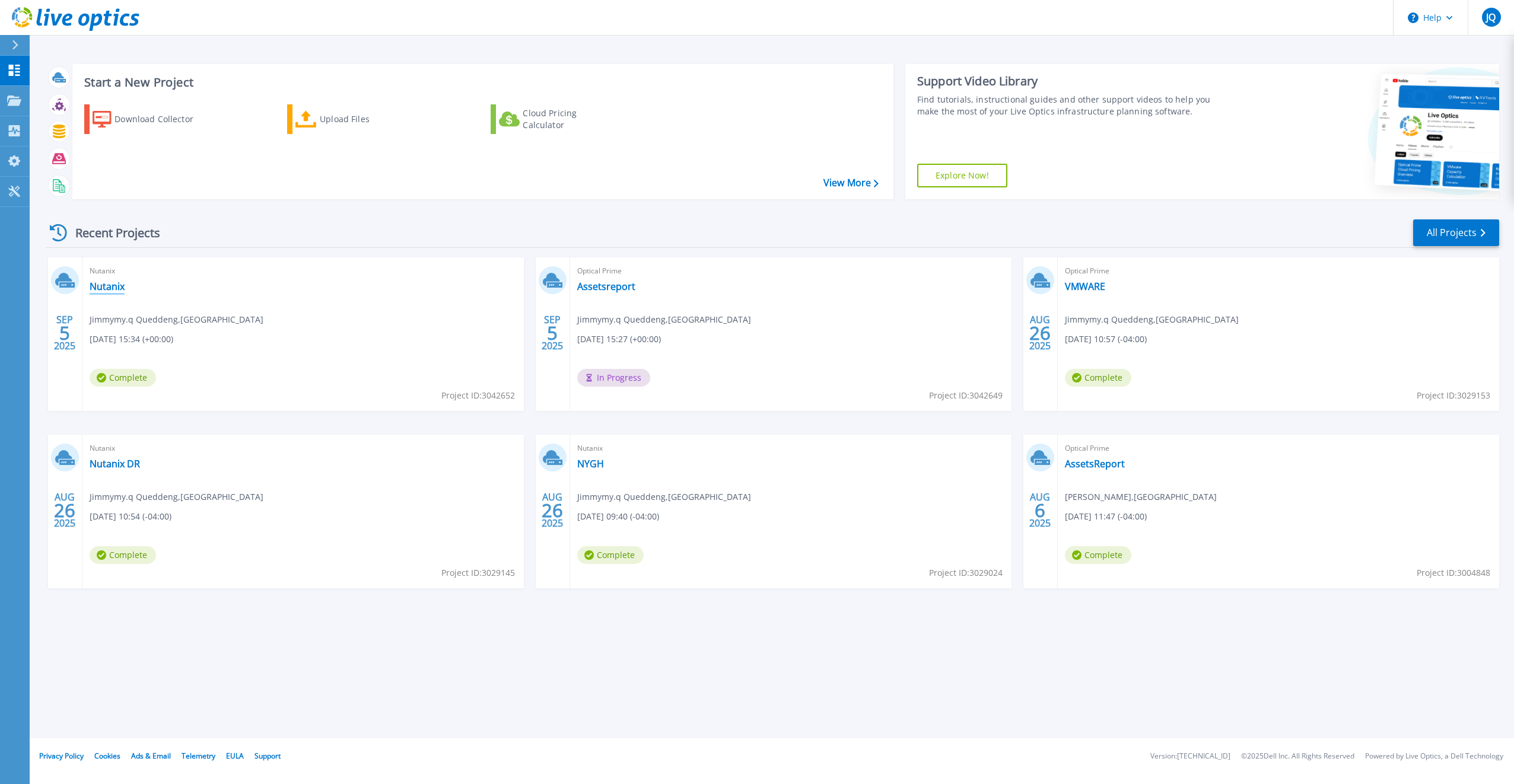
click at [110, 286] on link "Nutanix" at bounding box center [107, 286] width 35 height 12
click at [607, 283] on link "Assetsreport" at bounding box center [606, 286] width 58 height 12
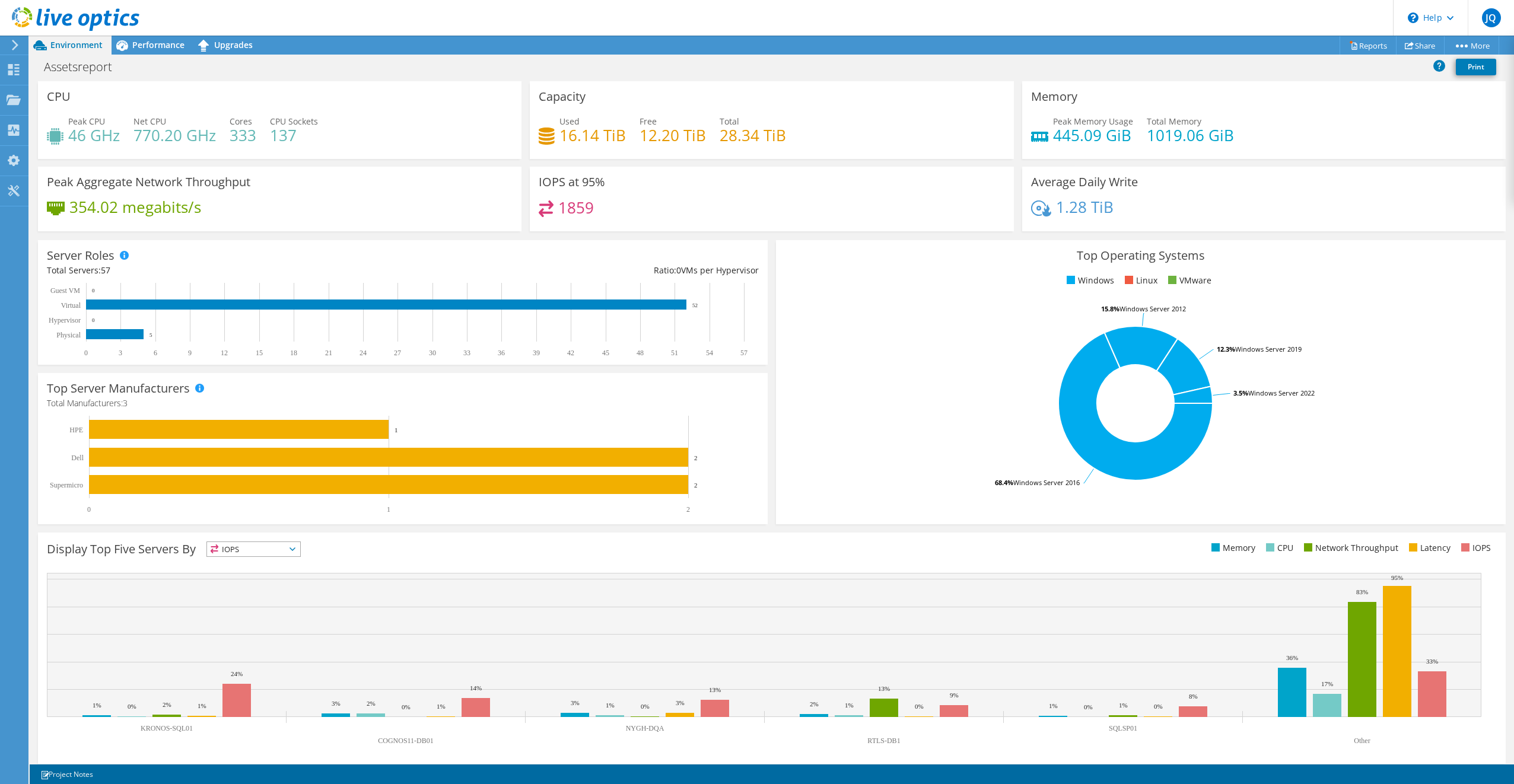
click at [1175, 296] on div "Top Operating Systems Windows Linux VMware 68.4% Windows Server 2016 15.8% Wind…" at bounding box center [1141, 382] width 730 height 285
click at [86, 272] on div "Total Servers: 57" at bounding box center [225, 270] width 356 height 13
